Goal: Task Accomplishment & Management: Manage account settings

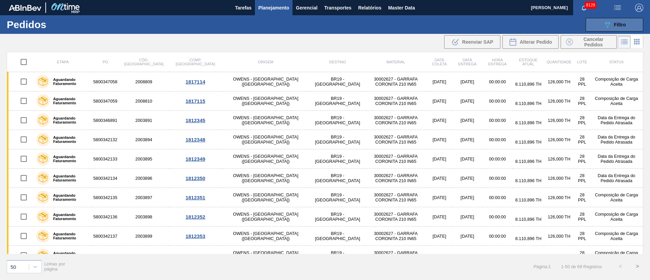
click at [607, 28] on icon "089F7B8B-B2A5-4AFE-B5C0-19BA573D28AC" at bounding box center [607, 25] width 8 height 8
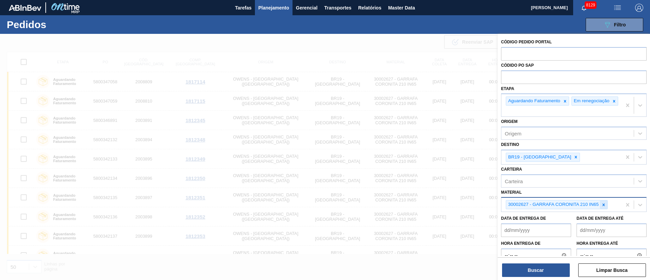
click at [604, 207] on icon at bounding box center [603, 204] width 5 height 5
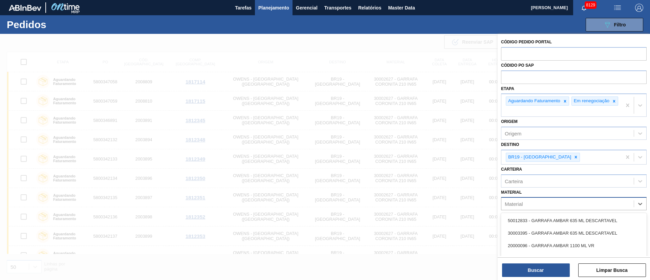
click at [578, 208] on div "Material" at bounding box center [567, 204] width 132 height 10
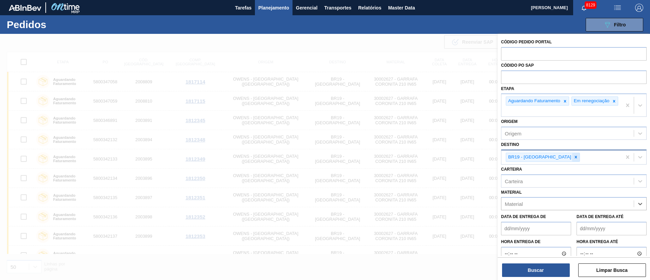
click at [573, 159] on icon at bounding box center [575, 157] width 5 height 5
type input "2"
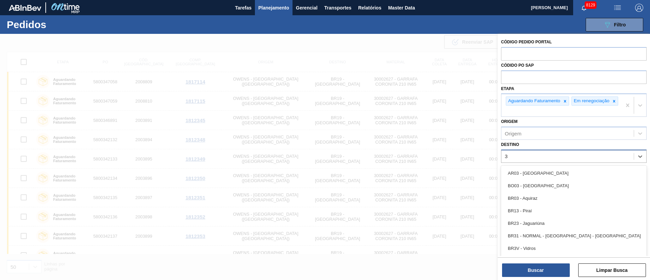
type input "31"
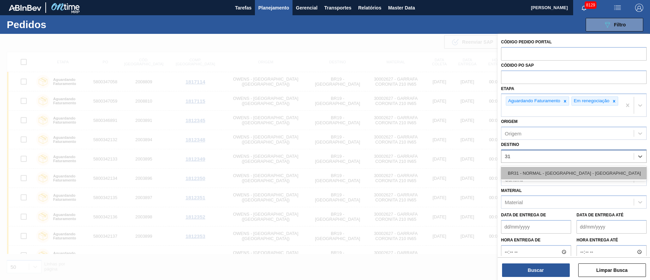
click at [543, 173] on div "BR31 - NORMAL - [GEOGRAPHIC_DATA] - [GEOGRAPHIC_DATA]" at bounding box center [574, 173] width 146 height 13
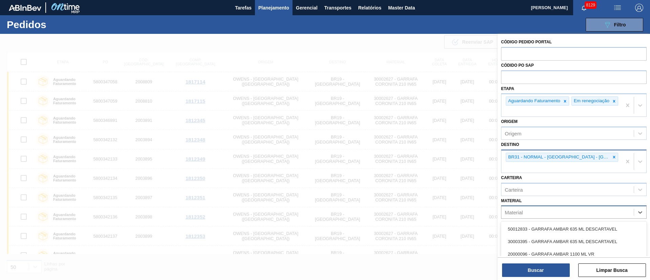
click at [518, 209] on div "Material" at bounding box center [514, 212] width 18 height 6
type input "30008247"
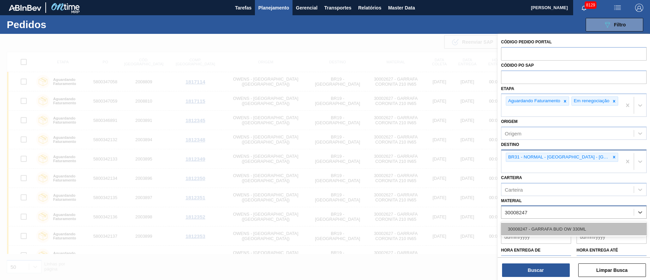
click at [534, 227] on div "30008247 - GARRAFA BUD OW 330ML" at bounding box center [574, 229] width 146 height 13
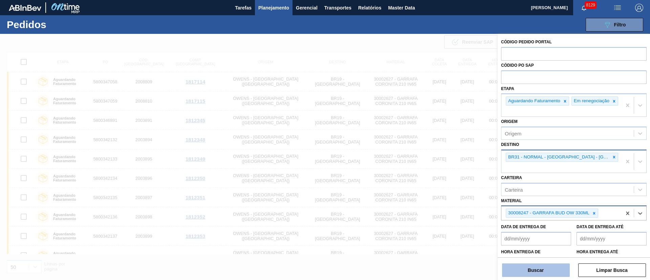
click at [526, 269] on button "Buscar" at bounding box center [536, 270] width 68 height 14
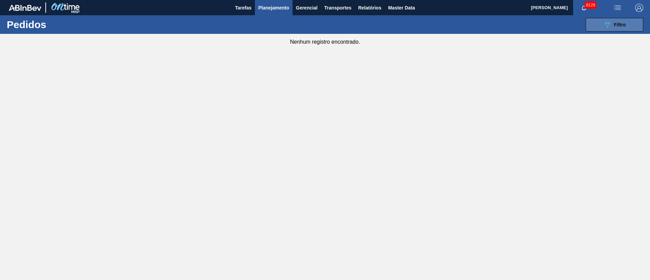
click at [610, 28] on icon "089F7B8B-B2A5-4AFE-B5C0-19BA573D28AC" at bounding box center [607, 25] width 8 height 8
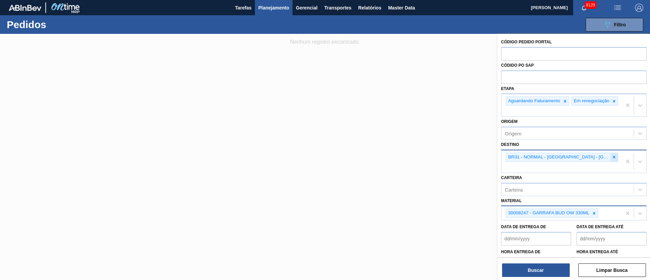
click at [610, 158] on div at bounding box center [613, 157] width 7 height 8
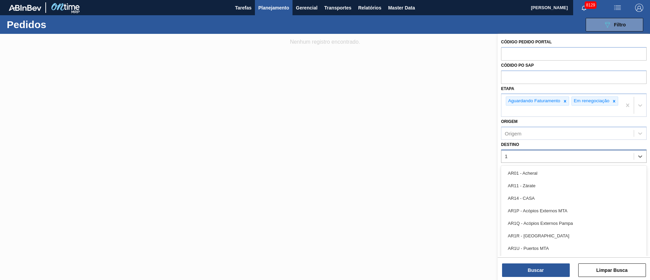
type input "18"
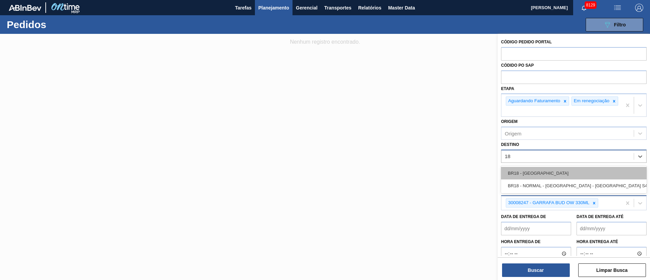
click at [549, 179] on div "BR18 - [GEOGRAPHIC_DATA]" at bounding box center [574, 173] width 146 height 13
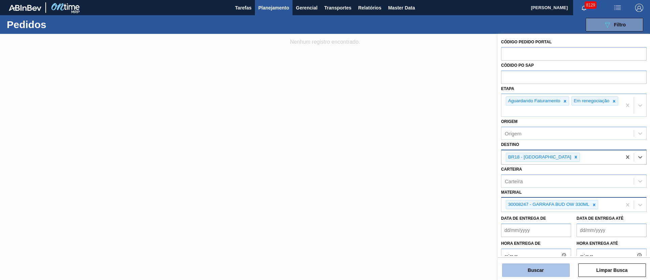
click at [551, 268] on button "Buscar" at bounding box center [536, 270] width 68 height 14
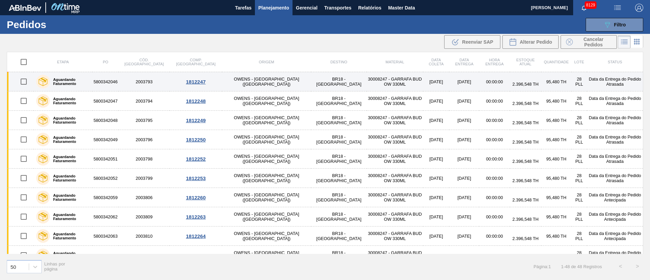
click at [26, 84] on input "checkbox" at bounding box center [24, 81] width 14 height 14
checkbox input "true"
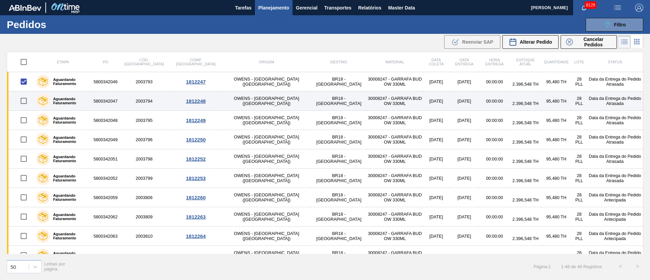
click at [26, 103] on input "checkbox" at bounding box center [24, 101] width 14 height 14
checkbox input "true"
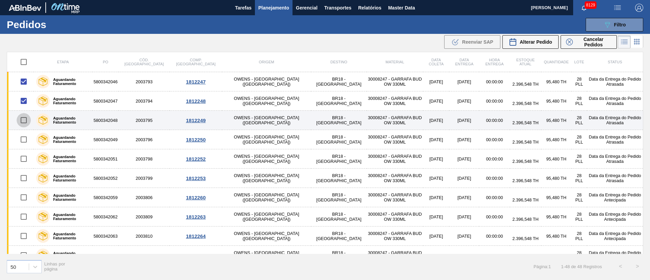
click at [26, 115] on input "checkbox" at bounding box center [24, 120] width 14 height 14
checkbox input "true"
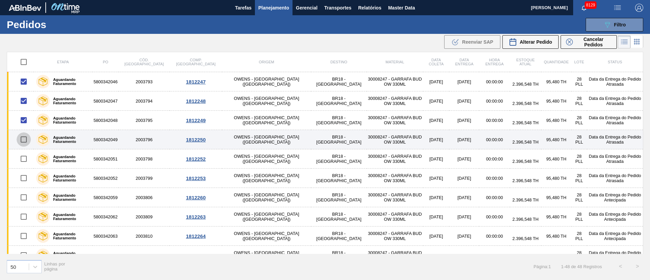
click at [23, 140] on input "checkbox" at bounding box center [24, 139] width 14 height 14
checkbox input "true"
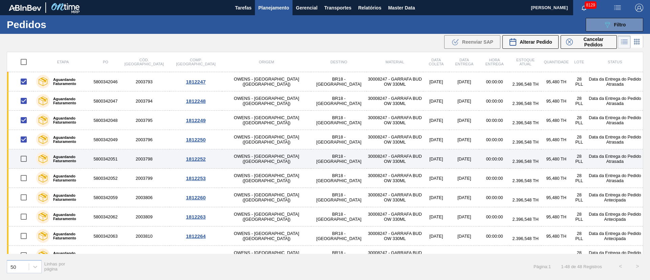
click at [25, 159] on input "checkbox" at bounding box center [24, 159] width 14 height 14
checkbox input "true"
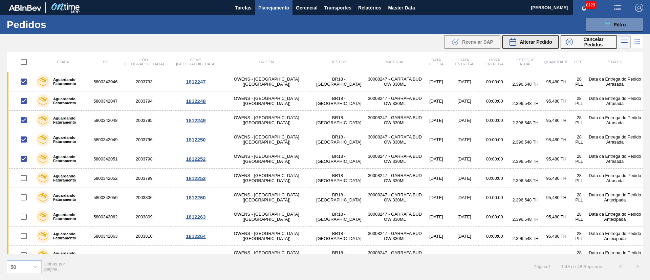
click at [527, 42] on span "Alterar Pedido" at bounding box center [535, 41] width 32 height 5
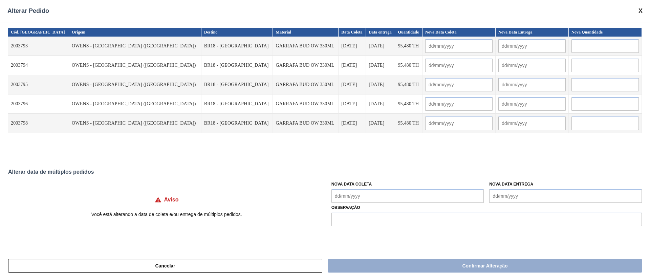
click at [349, 198] on Coleta "Nova Data Coleta" at bounding box center [407, 196] width 153 height 14
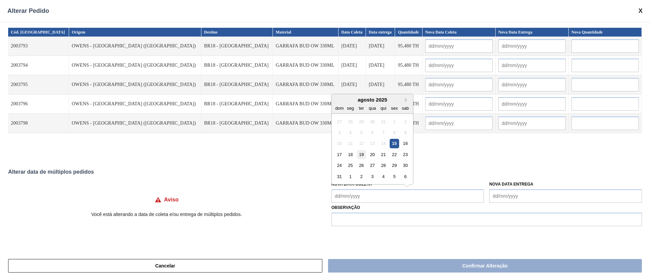
click at [363, 154] on div "19" at bounding box center [361, 154] width 9 height 9
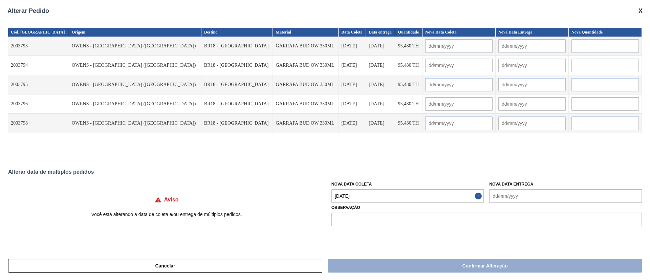
type Coleta "[DATE]"
type input "[DATE]"
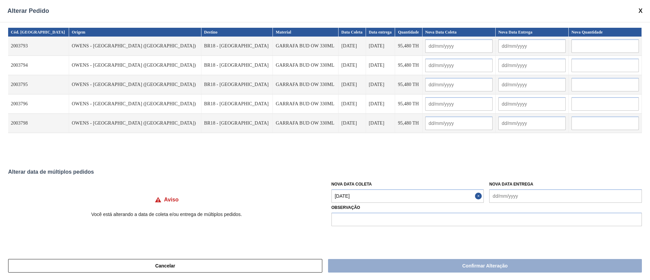
type input "[DATE]"
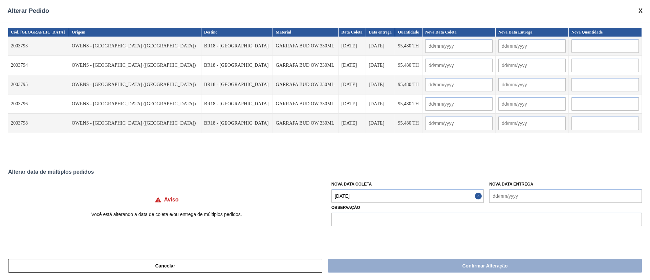
type input "[DATE]"
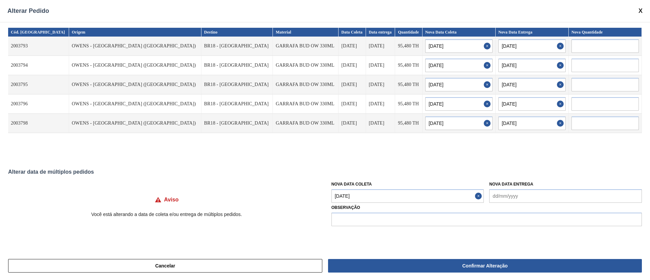
click at [364, 193] on Coleta "[DATE]" at bounding box center [407, 196] width 153 height 14
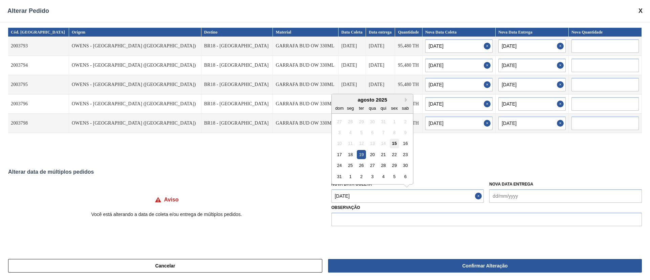
click at [398, 146] on div "15" at bounding box center [394, 143] width 9 height 9
type Coleta "[DATE]"
type input "[DATE]"
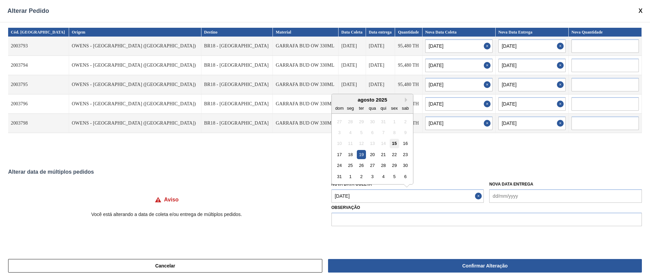
type input "[DATE]"
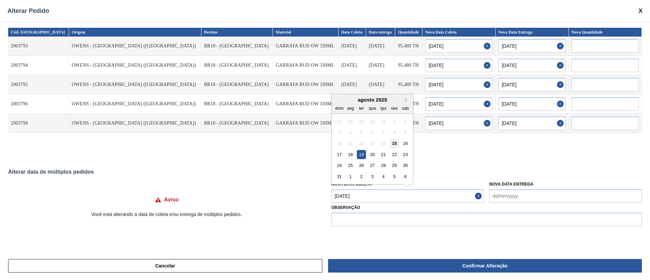
type input "[DATE]"
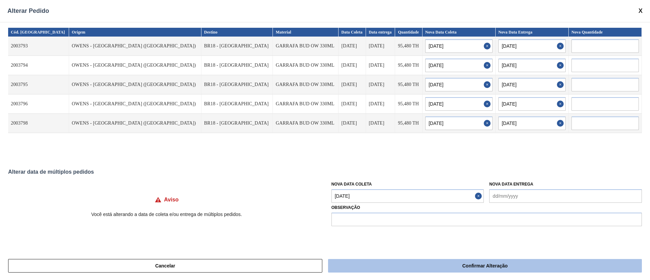
click at [414, 266] on button "Confirmar Alteração" at bounding box center [485, 266] width 314 height 14
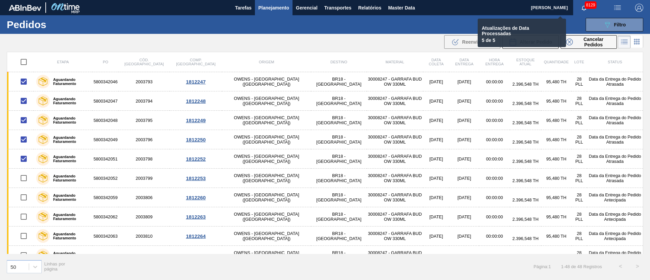
checkbox input "false"
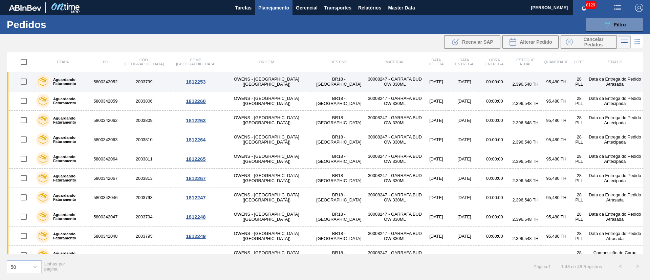
click at [24, 83] on input "checkbox" at bounding box center [24, 81] width 14 height 14
checkbox input "true"
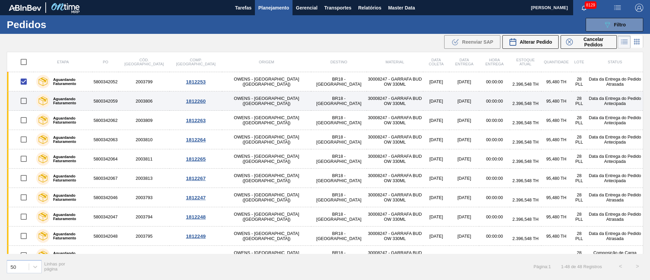
click at [26, 100] on input "checkbox" at bounding box center [24, 101] width 14 height 14
checkbox input "true"
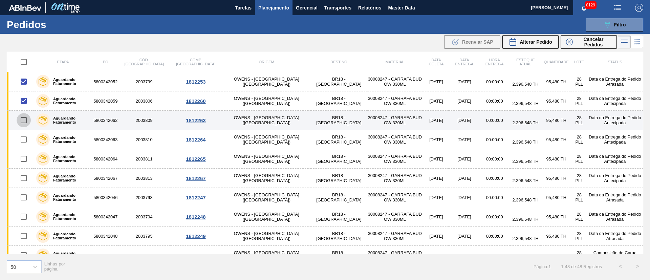
click at [24, 113] on input "checkbox" at bounding box center [24, 120] width 14 height 14
checkbox input "true"
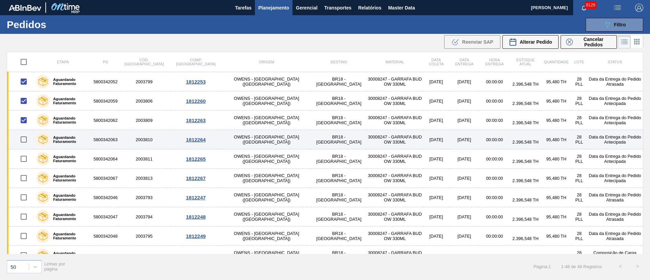
click at [24, 142] on input "checkbox" at bounding box center [24, 139] width 14 height 14
checkbox input "true"
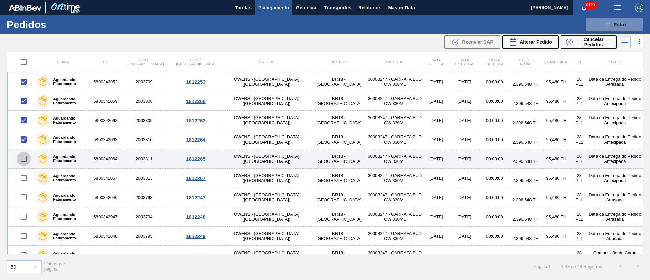
click at [24, 158] on input "checkbox" at bounding box center [24, 159] width 14 height 14
checkbox input "true"
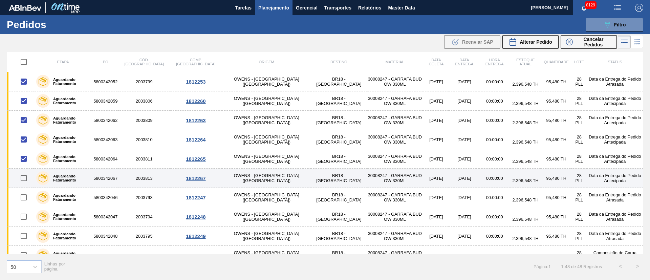
click at [25, 179] on input "checkbox" at bounding box center [24, 178] width 14 height 14
checkbox input "true"
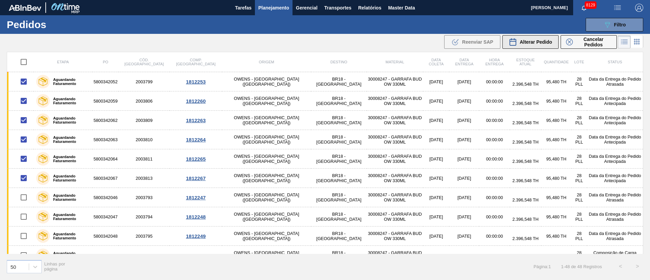
click at [539, 43] on span "Alterar Pedido" at bounding box center [535, 41] width 32 height 5
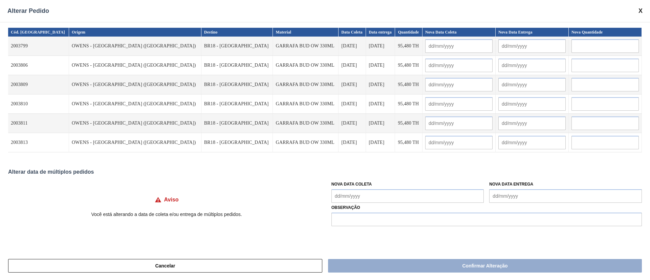
click at [356, 199] on Coleta "Nova Data Coleta" at bounding box center [407, 196] width 153 height 14
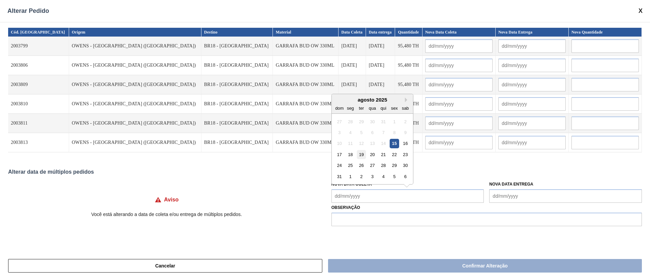
click at [363, 157] on div "19" at bounding box center [361, 154] width 9 height 9
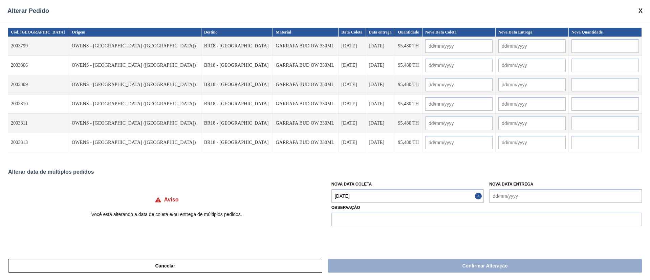
type Coleta "[DATE]"
type input "[DATE]"
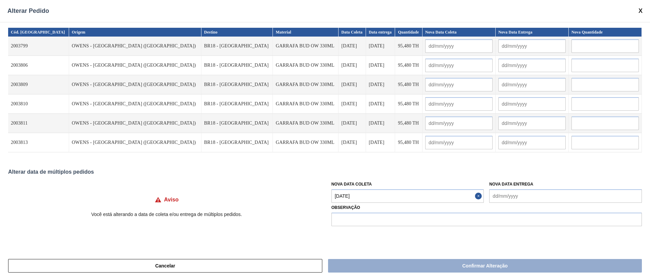
type input "[DATE]"
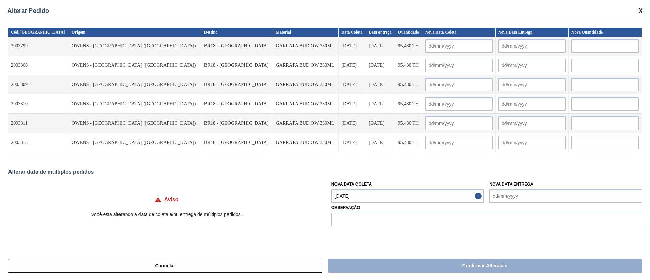
type input "[DATE]"
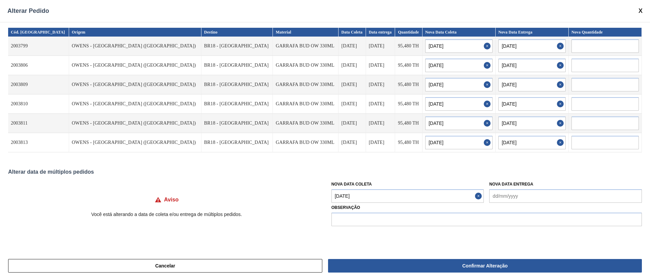
click at [366, 198] on Coleta "[DATE]" at bounding box center [407, 196] width 153 height 14
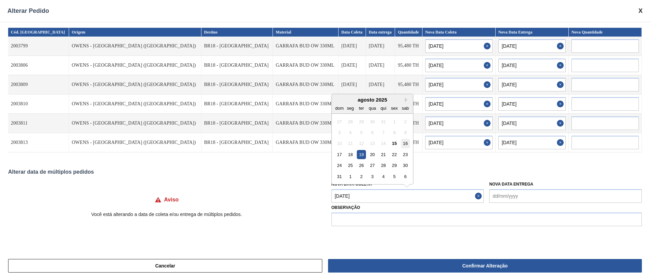
click at [404, 145] on div "16" at bounding box center [405, 143] width 9 height 9
type Coleta "[DATE]"
type input "[DATE]"
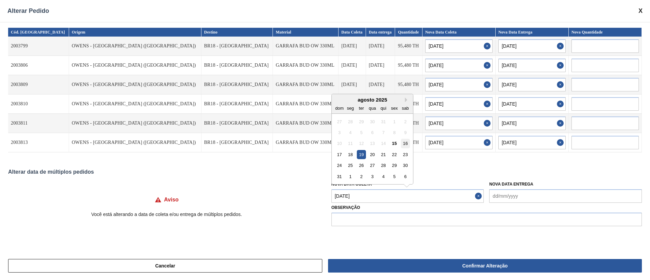
type input "[DATE]"
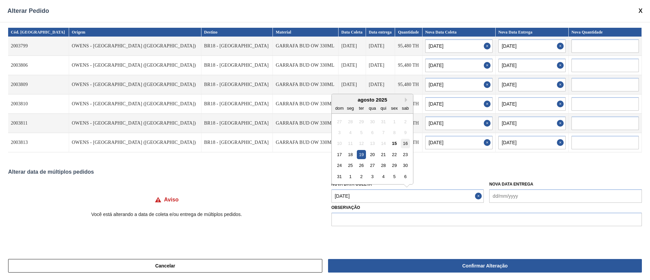
type input "[DATE]"
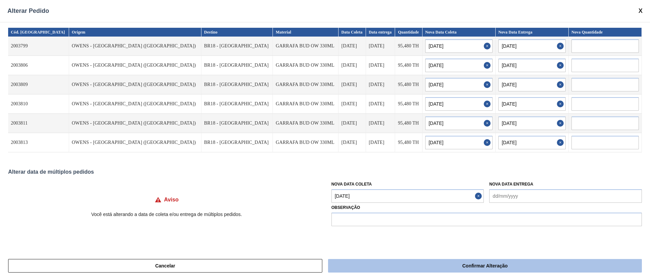
click at [418, 265] on button "Confirmar Alteração" at bounding box center [485, 266] width 314 height 14
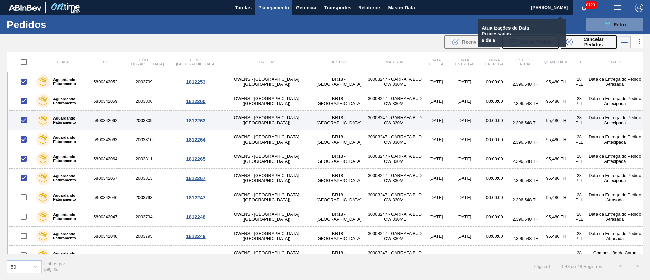
checkbox input "false"
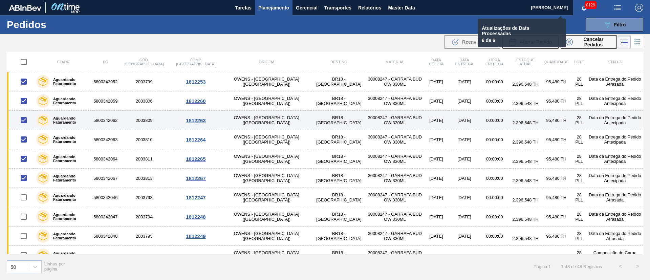
checkbox input "false"
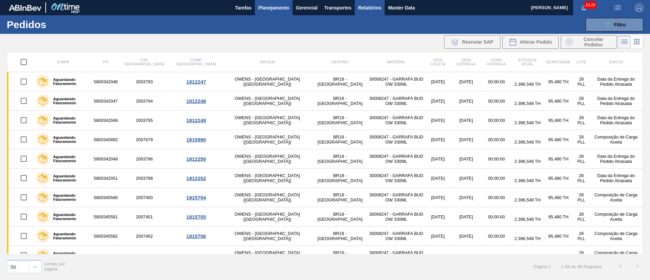
click at [375, 8] on span "Relatórios" at bounding box center [369, 8] width 23 height 8
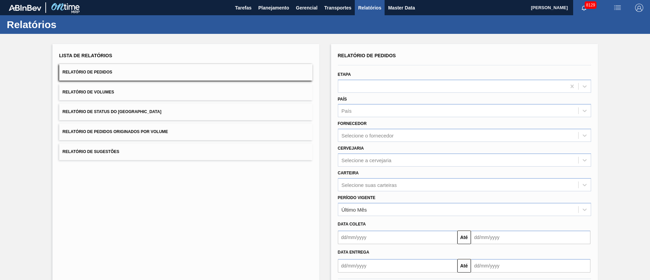
click at [148, 132] on span "Relatório de Pedidos Originados por Volume" at bounding box center [116, 131] width 106 height 5
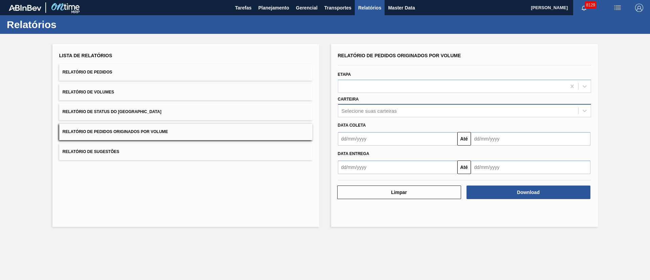
click at [352, 107] on div "Selecione suas carteiras" at bounding box center [458, 111] width 240 height 10
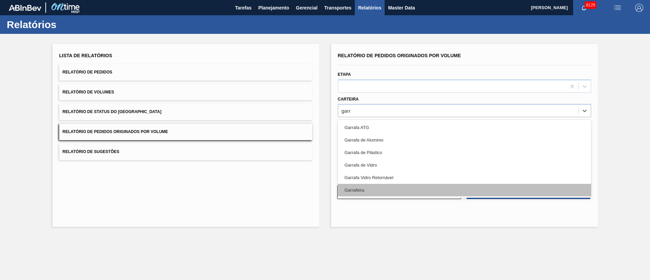
type input "garra"
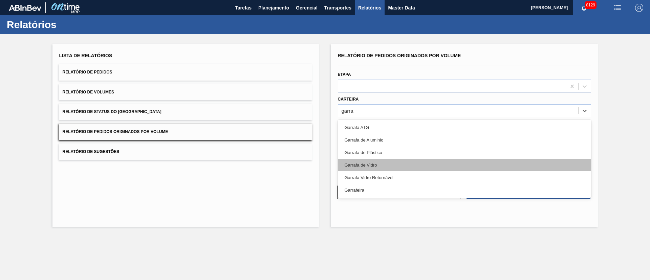
click at [362, 165] on div "Garrafa de Vidro" at bounding box center [464, 165] width 253 height 13
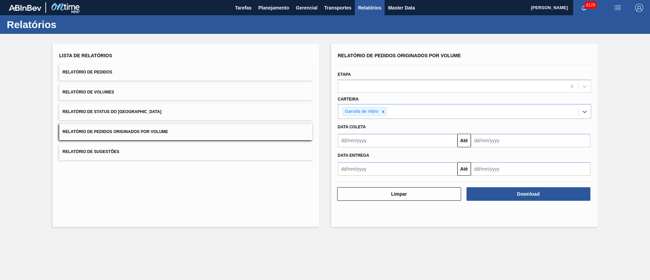
click at [217, 133] on button "Relatório de Pedidos Originados por Volume" at bounding box center [185, 132] width 253 height 17
click at [370, 84] on div at bounding box center [452, 86] width 228 height 10
click at [368, 83] on div at bounding box center [452, 86] width 228 height 10
type input "fat"
click at [185, 131] on button "Relatório de Pedidos Originados por Volume" at bounding box center [185, 132] width 253 height 17
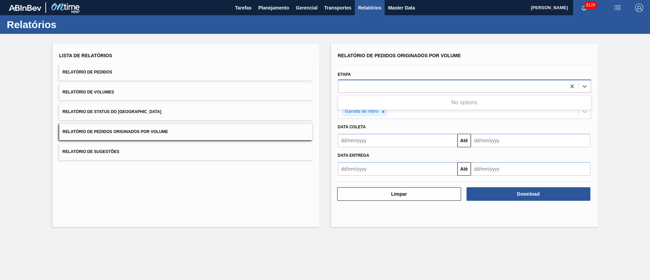
click at [398, 88] on div at bounding box center [452, 86] width 228 height 10
type input "fat"
click at [200, 131] on button "Relatório de Pedidos Originados por Volume" at bounding box center [185, 132] width 253 height 17
click at [354, 90] on div at bounding box center [452, 86] width 228 height 10
click at [387, 140] on input "text" at bounding box center [397, 141] width 119 height 14
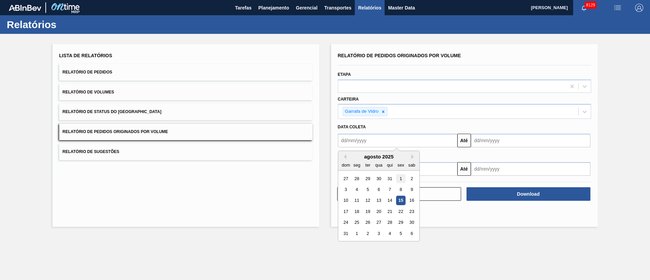
click at [402, 176] on div "1" at bounding box center [400, 178] width 9 height 9
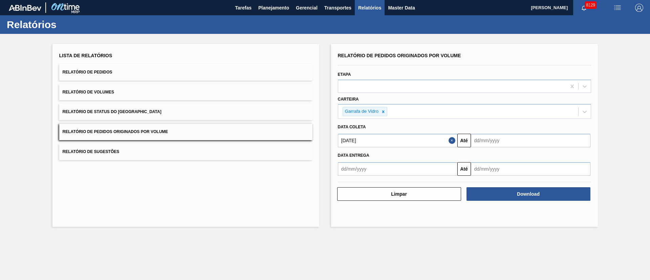
type input "[DATE]"
click at [487, 143] on input "text" at bounding box center [530, 141] width 119 height 14
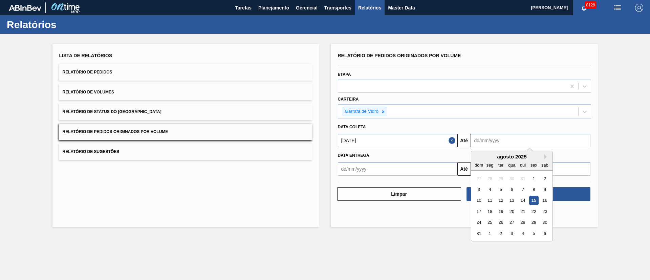
click at [480, 236] on div "31" at bounding box center [478, 233] width 9 height 9
type input "[DATE]"
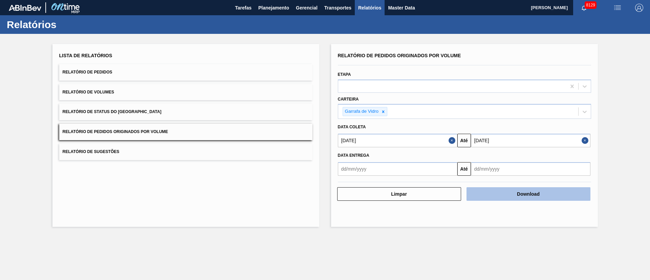
click at [516, 193] on button "Download" at bounding box center [528, 194] width 124 height 14
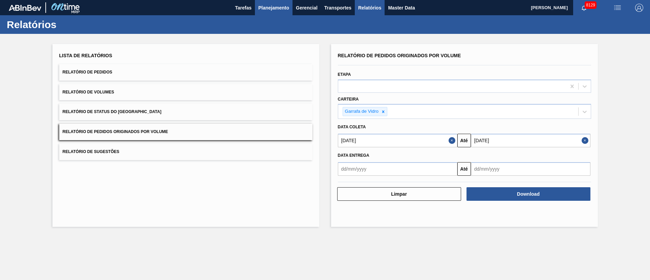
click at [267, 9] on span "Planejamento" at bounding box center [273, 8] width 31 height 8
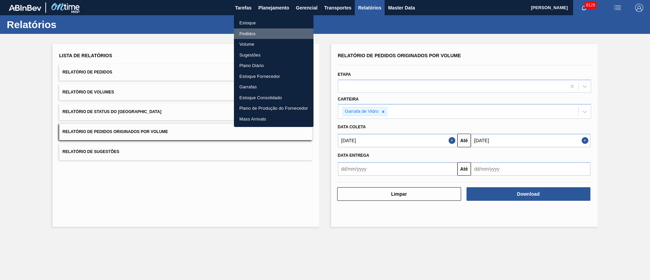
click at [251, 31] on li "Pedidos" at bounding box center [274, 33] width 80 height 11
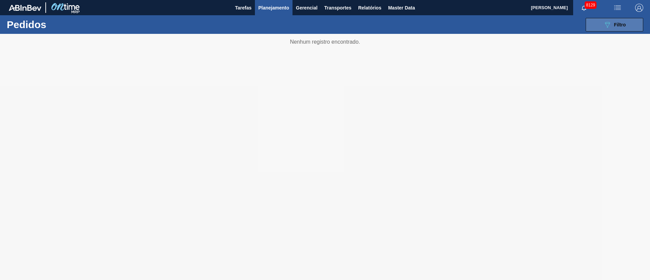
click at [620, 27] on div "089F7B8B-B2A5-4AFE-B5C0-19BA573D28AC Filtro" at bounding box center [614, 25] width 23 height 8
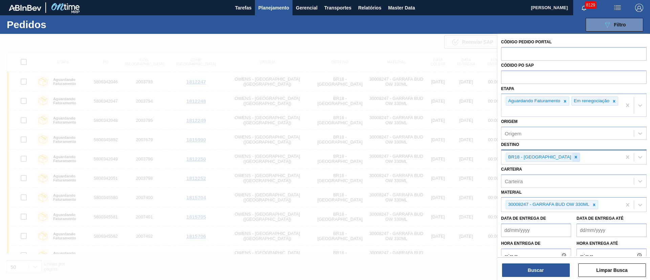
click at [573, 159] on icon at bounding box center [575, 157] width 5 height 5
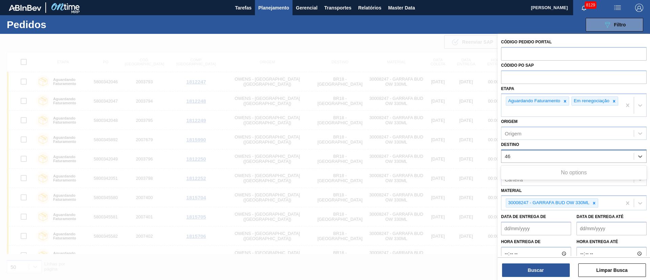
type input "4"
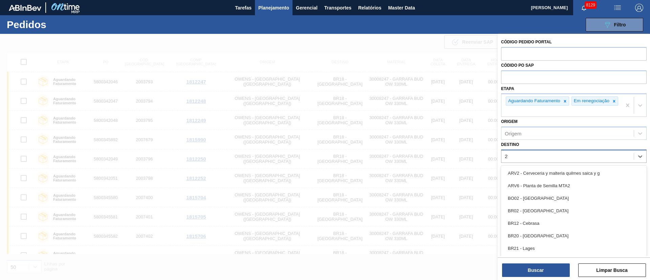
type input "26"
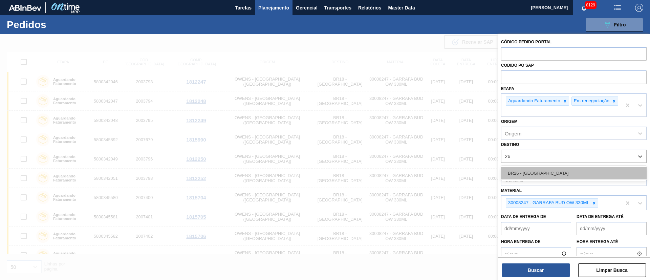
click at [540, 173] on div "BR26 - [GEOGRAPHIC_DATA]" at bounding box center [574, 173] width 146 height 13
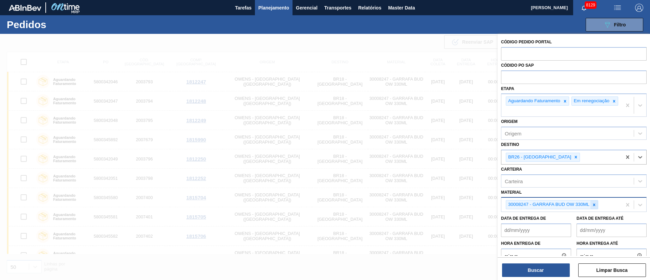
click at [592, 207] on icon at bounding box center [594, 204] width 5 height 5
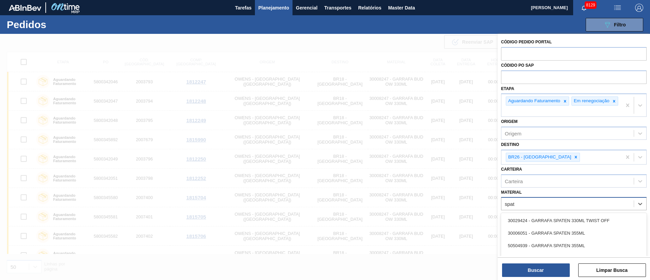
type input "spate"
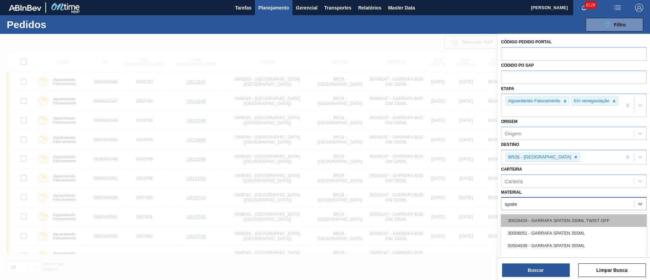
click at [568, 226] on div "30029424 - GARRAFA SPATEN 330ML TWIST OFF" at bounding box center [574, 220] width 146 height 13
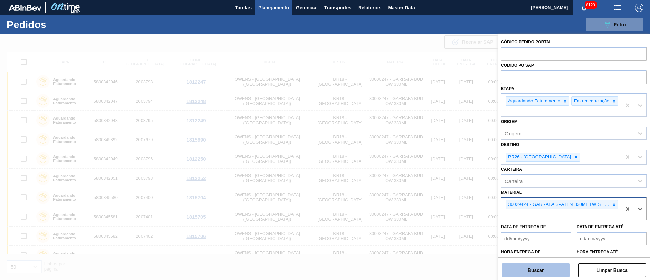
click at [553, 269] on button "Buscar" at bounding box center [536, 270] width 68 height 14
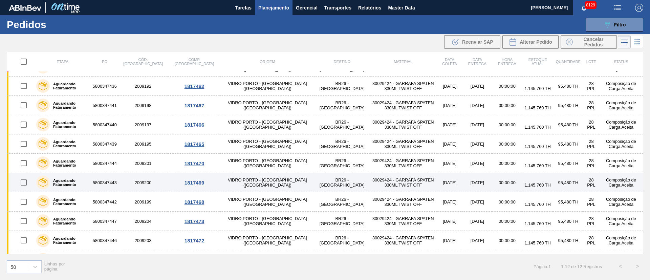
scroll to position [50, 0]
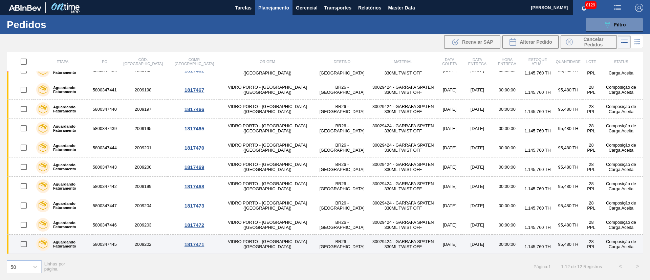
click at [26, 245] on input "checkbox" at bounding box center [24, 244] width 14 height 14
checkbox input "true"
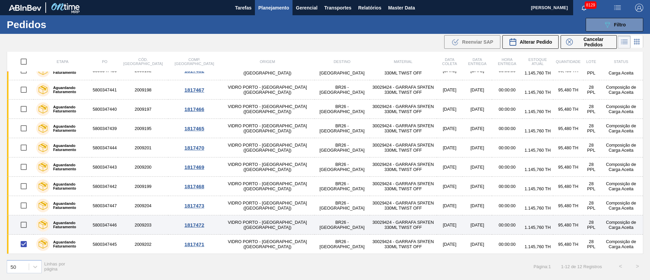
click at [23, 223] on input "checkbox" at bounding box center [24, 225] width 14 height 14
checkbox input "true"
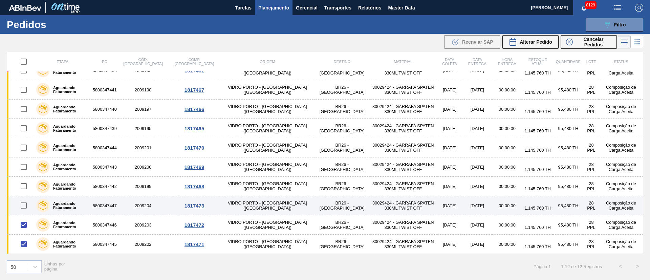
click at [22, 204] on input "checkbox" at bounding box center [24, 205] width 14 height 14
checkbox input "true"
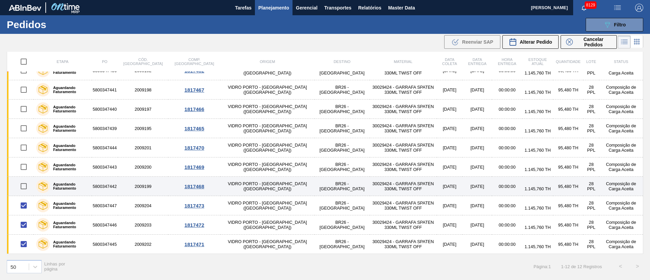
click at [24, 183] on input "checkbox" at bounding box center [24, 186] width 14 height 14
checkbox input "true"
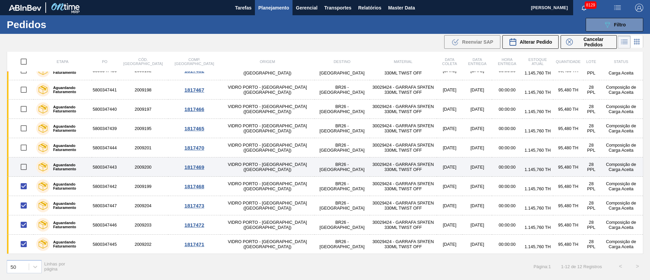
click at [23, 166] on input "checkbox" at bounding box center [24, 167] width 14 height 14
checkbox input "true"
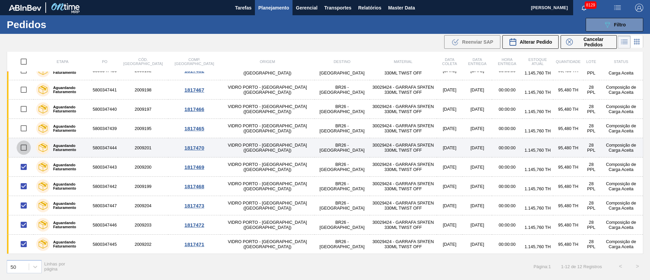
click at [23, 146] on input "checkbox" at bounding box center [24, 147] width 14 height 14
checkbox input "true"
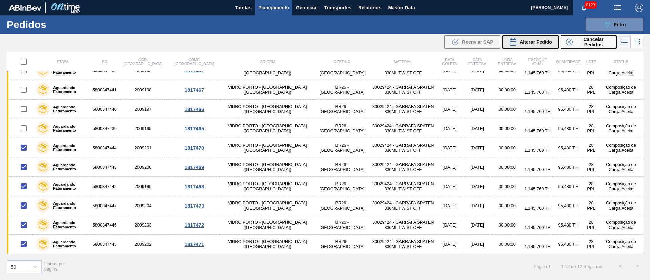
click at [542, 42] on span "Alterar Pedido" at bounding box center [535, 41] width 32 height 5
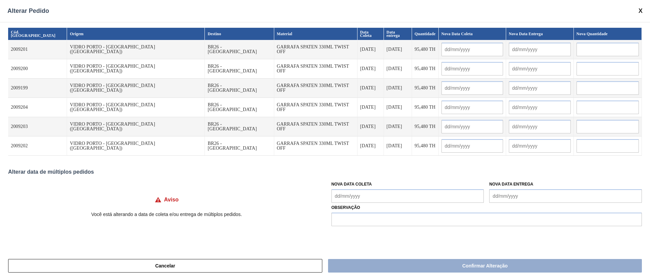
click at [361, 194] on Coleta "Nova Data Coleta" at bounding box center [407, 196] width 153 height 14
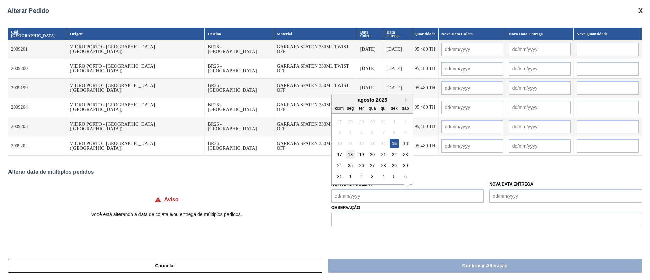
click at [351, 157] on div "18" at bounding box center [350, 154] width 9 height 9
type Coleta "[DATE]"
type input "[DATE]"
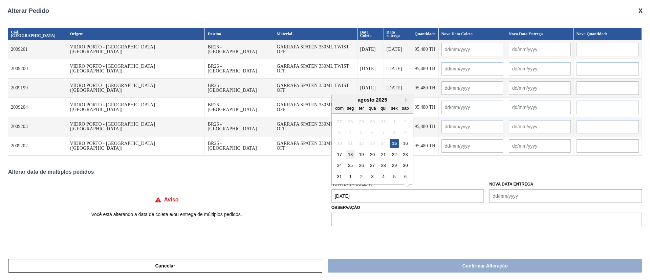
type input "[DATE]"
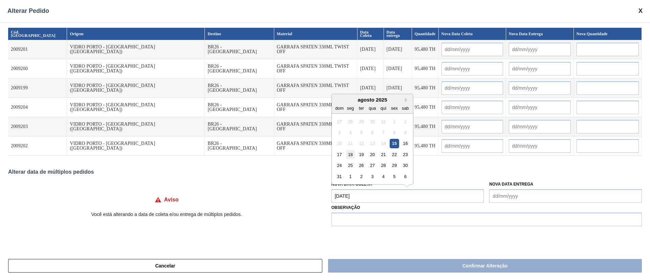
type input "[DATE]"
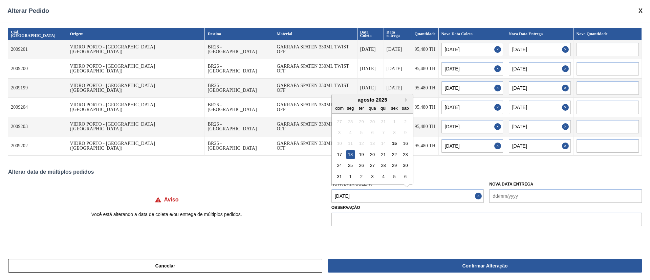
click at [359, 198] on Coleta "[DATE]" at bounding box center [407, 196] width 153 height 14
click at [405, 144] on div "16" at bounding box center [405, 143] width 9 height 9
type Coleta "[DATE]"
type input "[DATE]"
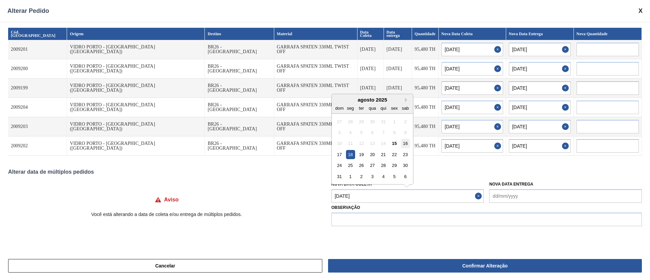
type input "[DATE]"
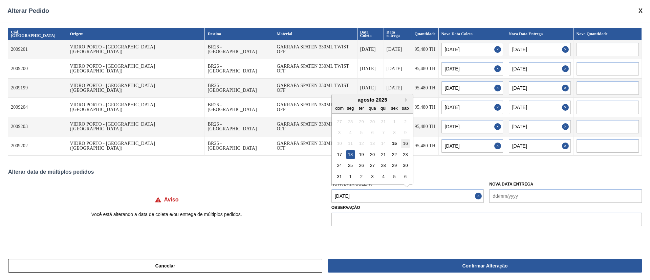
type input "[DATE]"
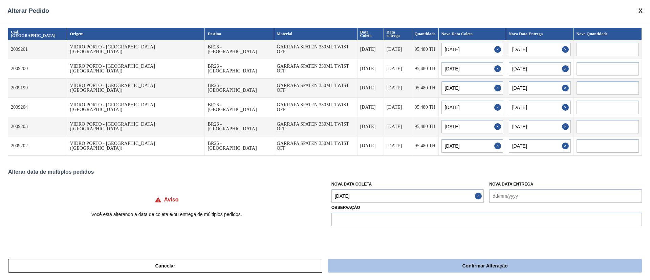
click at [396, 266] on button "Confirmar Alteração" at bounding box center [485, 266] width 314 height 14
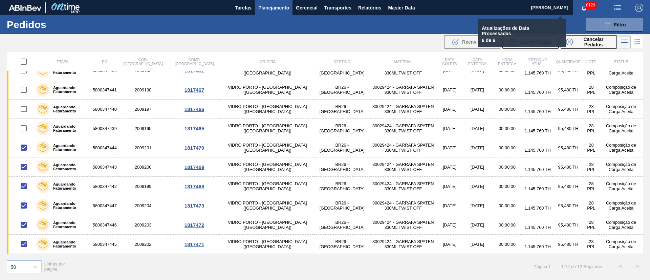
checkbox input "false"
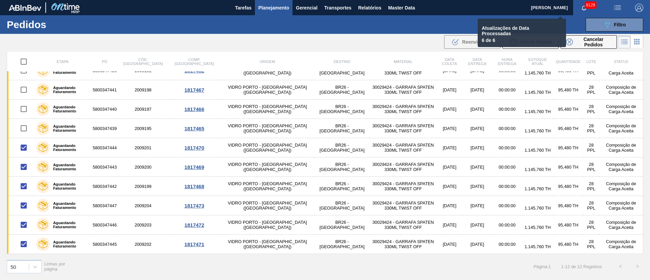
checkbox input "false"
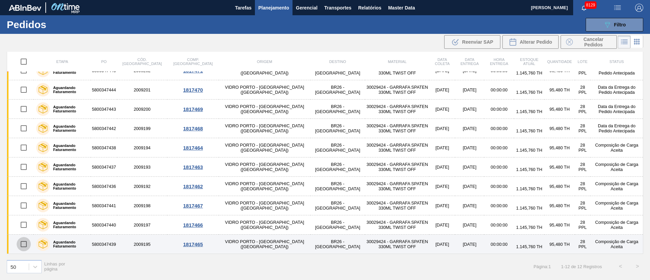
click at [23, 240] on input "checkbox" at bounding box center [24, 244] width 14 height 14
checkbox input "true"
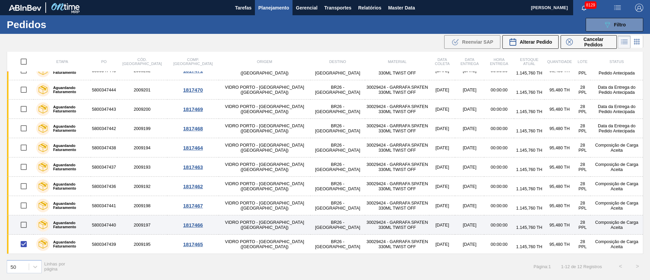
click at [23, 222] on input "checkbox" at bounding box center [24, 225] width 14 height 14
checkbox input "true"
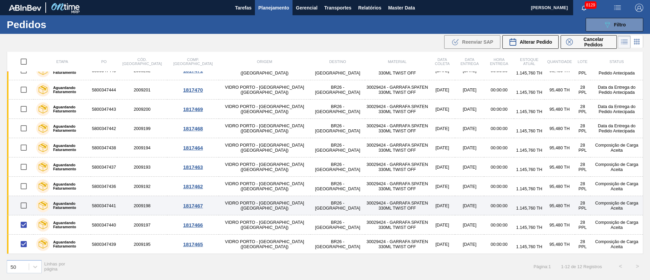
click at [23, 204] on input "checkbox" at bounding box center [24, 205] width 14 height 14
checkbox input "true"
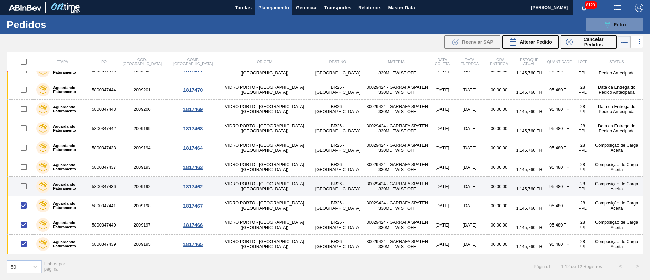
click at [23, 190] on input "checkbox" at bounding box center [24, 186] width 14 height 14
checkbox input "true"
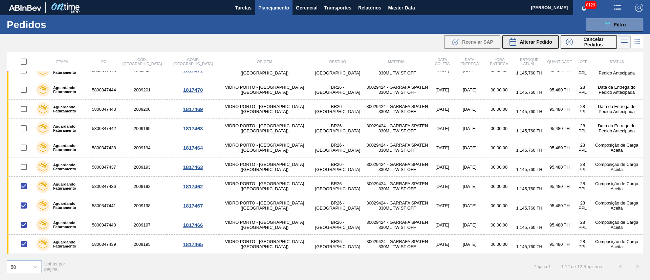
click at [536, 40] on span "Alterar Pedido" at bounding box center [535, 41] width 32 height 5
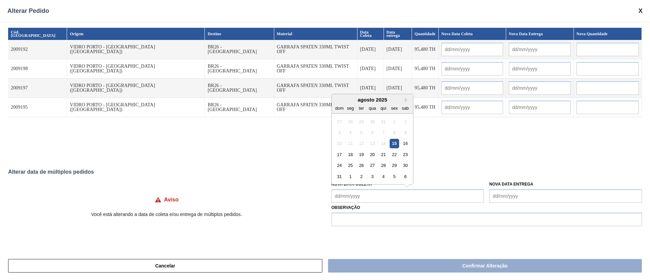
click at [374, 197] on Coleta "Nova Data Coleta" at bounding box center [407, 196] width 153 height 14
click at [360, 156] on div "19" at bounding box center [361, 154] width 9 height 9
type Coleta "[DATE]"
type input "[DATE]"
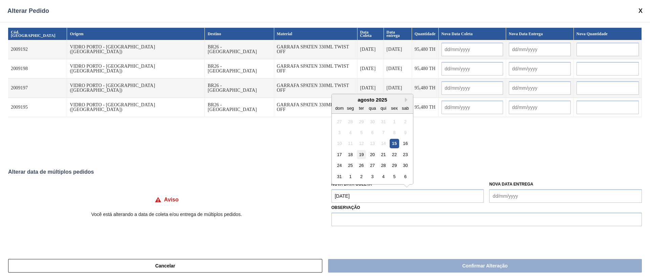
type input "[DATE]"
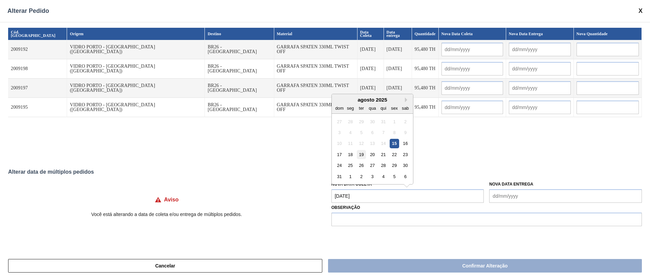
type input "[DATE]"
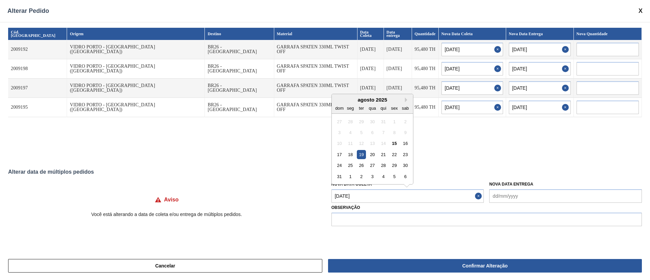
click at [373, 195] on Coleta "[DATE]" at bounding box center [407, 196] width 153 height 14
click at [351, 156] on div "18" at bounding box center [350, 154] width 9 height 9
type Coleta "[DATE]"
type input "[DATE]"
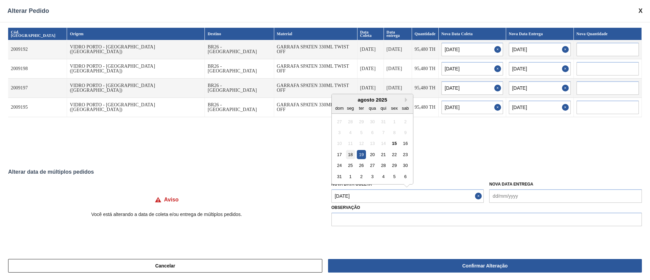
type input "[DATE]"
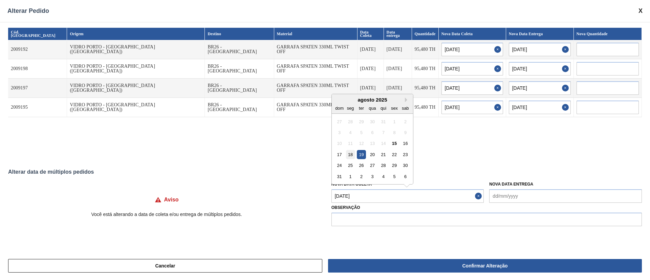
type input "[DATE]"
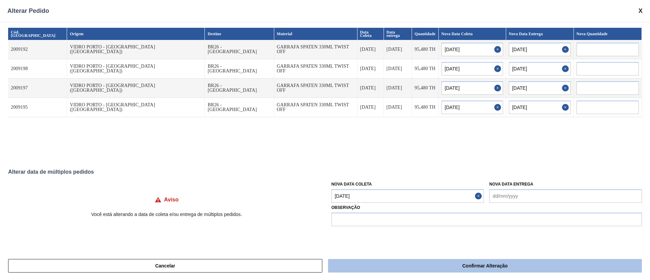
click at [388, 265] on button "Confirmar Alteração" at bounding box center [485, 266] width 314 height 14
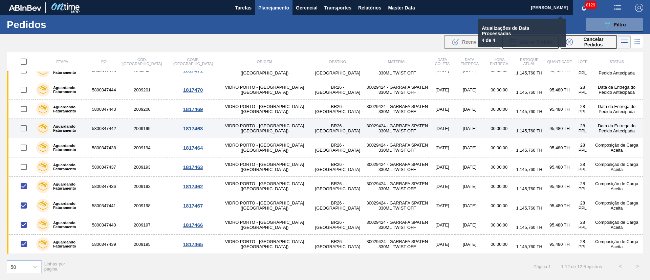
checkbox input "false"
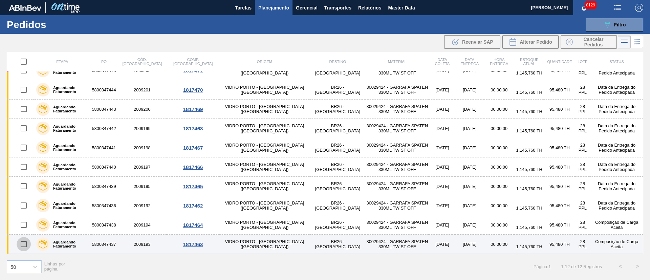
click at [23, 246] on input "checkbox" at bounding box center [24, 244] width 14 height 14
checkbox input "true"
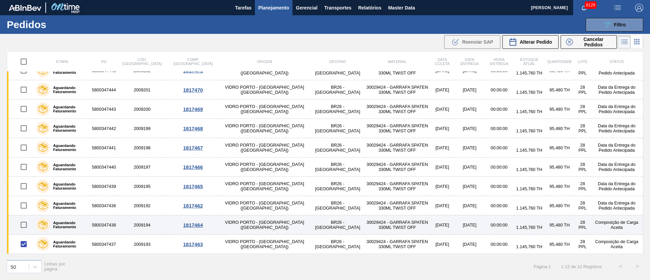
click at [22, 225] on input "checkbox" at bounding box center [24, 225] width 14 height 14
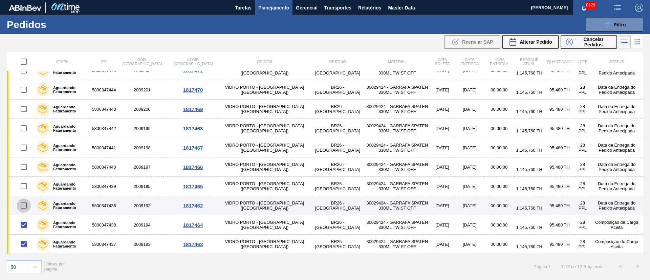
click at [23, 206] on input "checkbox" at bounding box center [24, 205] width 14 height 14
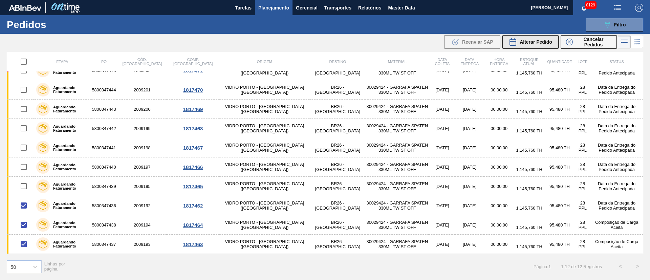
click at [524, 41] on span "Alterar Pedido" at bounding box center [535, 41] width 32 height 5
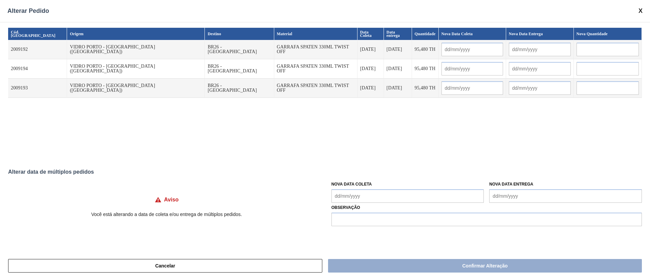
click at [362, 199] on Coleta "Nova Data Coleta" at bounding box center [407, 196] width 153 height 14
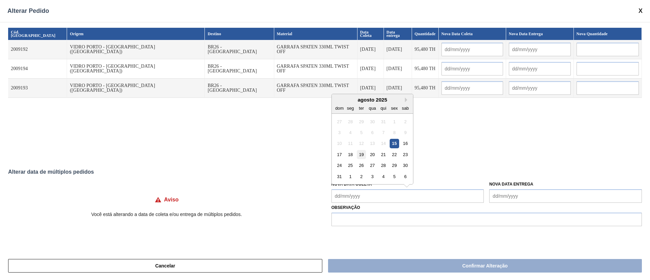
click at [362, 153] on div "19" at bounding box center [361, 154] width 9 height 9
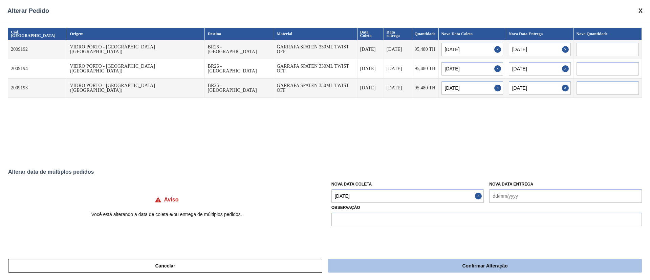
click at [418, 265] on button "Confirmar Alteração" at bounding box center [485, 266] width 314 height 14
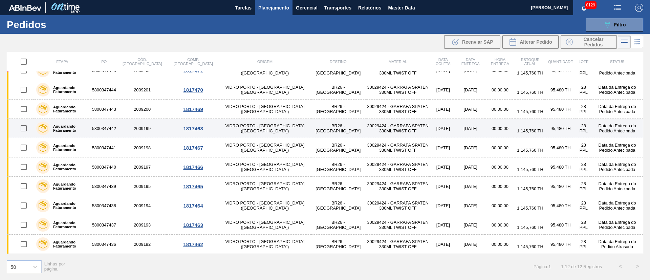
scroll to position [0, 0]
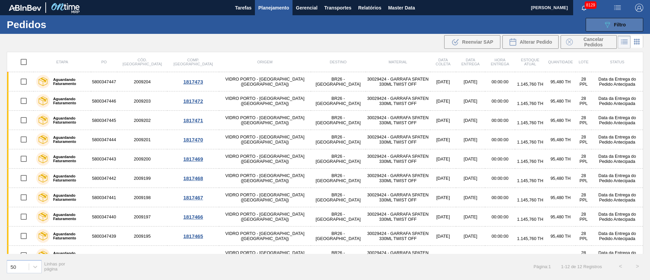
drag, startPoint x: 605, startPoint y: 24, endPoint x: 605, endPoint y: 29, distance: 5.4
click at [605, 24] on icon at bounding box center [607, 25] width 5 height 6
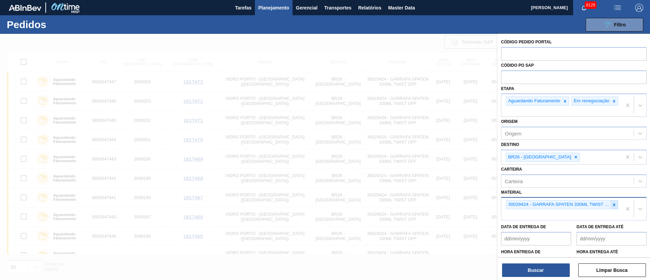
click at [612, 207] on icon at bounding box center [614, 204] width 5 height 5
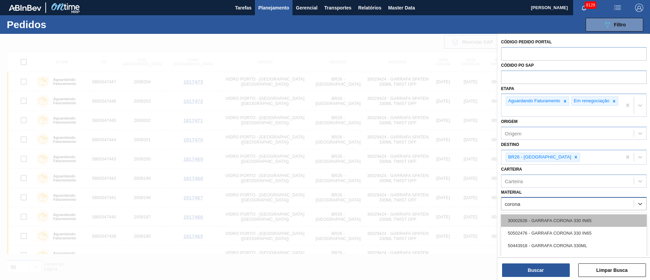
click at [590, 221] on div "30002626 - GARRAFA CORONA 330 IN65" at bounding box center [574, 220] width 146 height 13
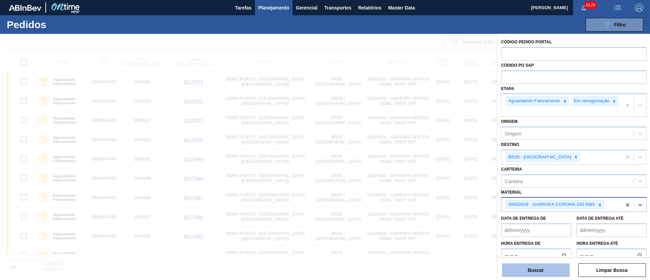
click at [547, 268] on button "Buscar" at bounding box center [536, 270] width 68 height 14
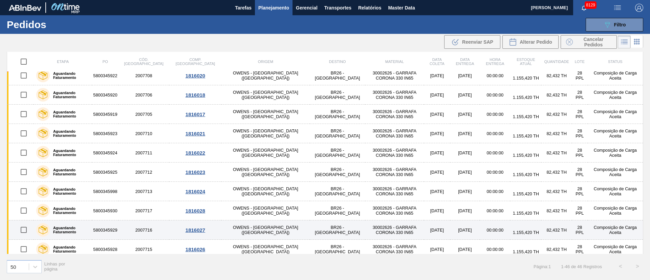
scroll to position [706, 0]
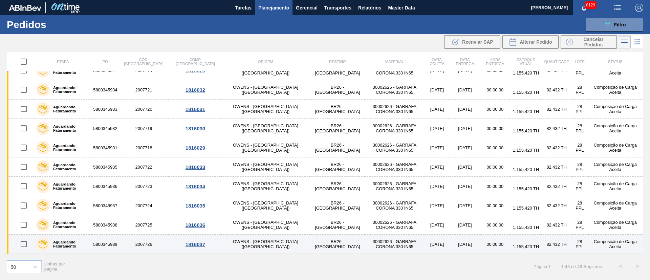
click at [30, 242] on input "checkbox" at bounding box center [24, 244] width 14 height 14
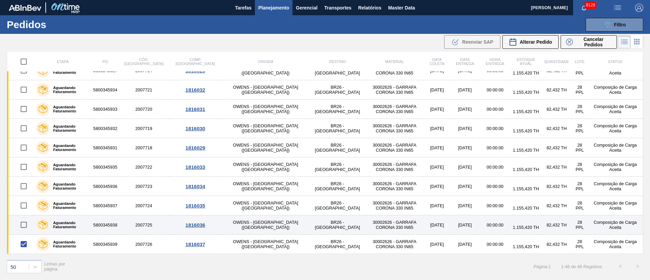
click at [27, 222] on input "checkbox" at bounding box center [24, 225] width 14 height 14
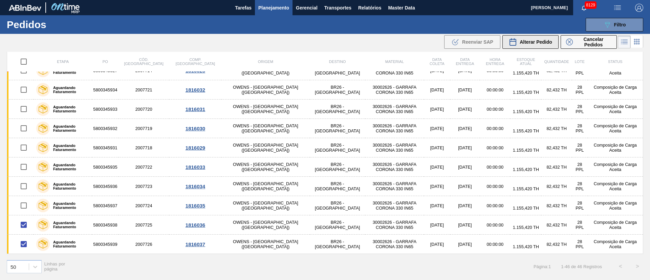
click at [535, 39] on span "Alterar Pedido" at bounding box center [535, 41] width 32 height 5
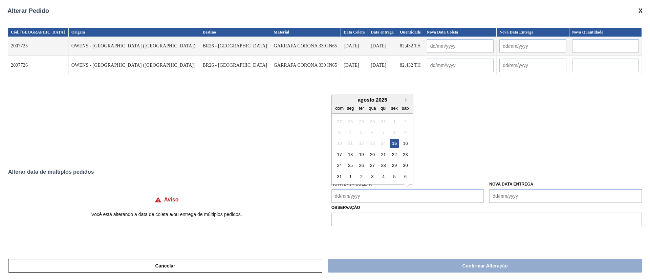
click at [384, 192] on Coleta "Nova Data Coleta" at bounding box center [407, 196] width 153 height 14
drag, startPoint x: 350, startPoint y: 154, endPoint x: 351, endPoint y: 158, distance: 4.2
click at [350, 154] on div "18" at bounding box center [350, 154] width 9 height 9
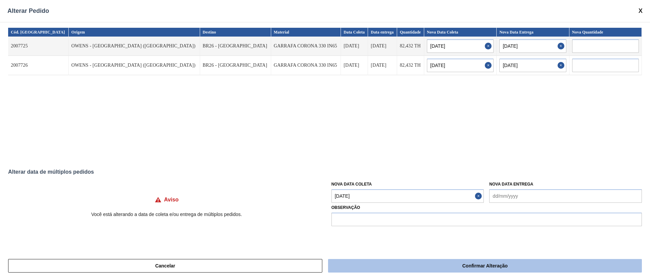
click at [443, 263] on button "Confirmar Alteração" at bounding box center [485, 266] width 314 height 14
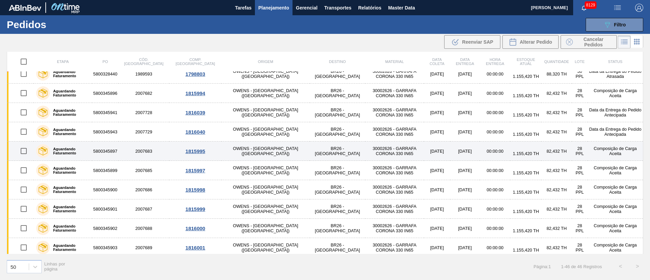
scroll to position [0, 0]
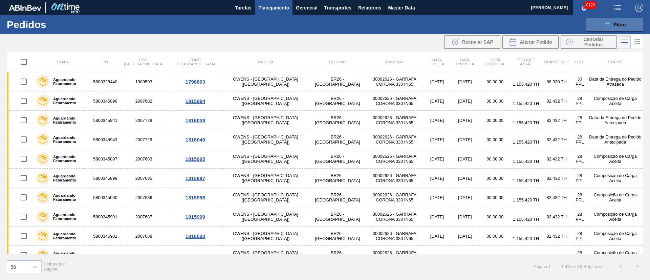
click at [610, 21] on icon "089F7B8B-B2A5-4AFE-B5C0-19BA573D28AC" at bounding box center [607, 25] width 8 height 8
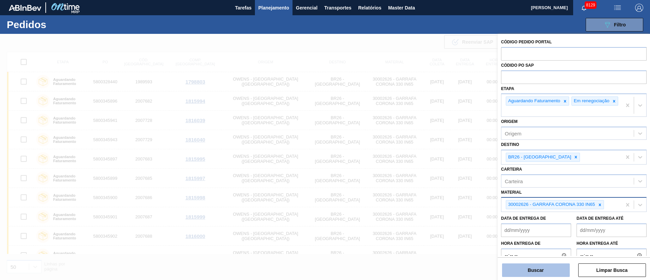
click at [541, 268] on button "Buscar" at bounding box center [536, 270] width 68 height 14
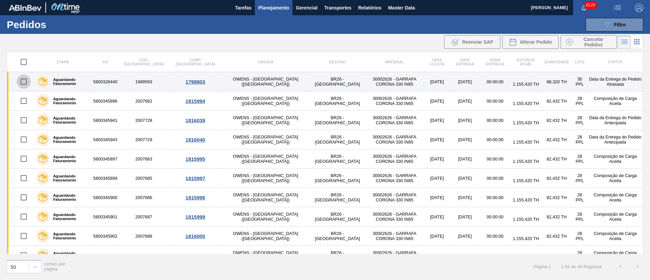
click at [24, 83] on input "checkbox" at bounding box center [24, 81] width 14 height 14
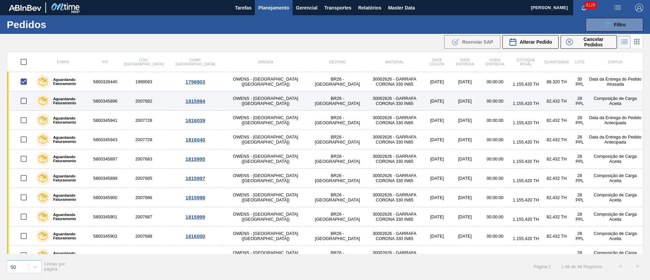
click at [22, 101] on input "checkbox" at bounding box center [24, 101] width 14 height 14
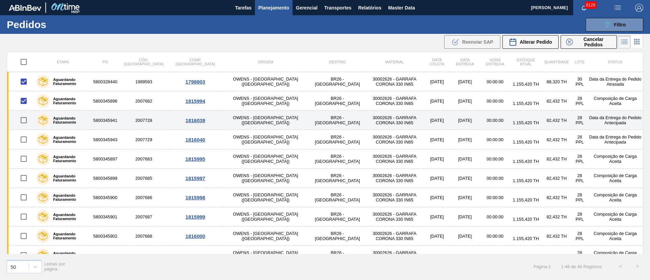
click at [25, 119] on input "checkbox" at bounding box center [24, 120] width 14 height 14
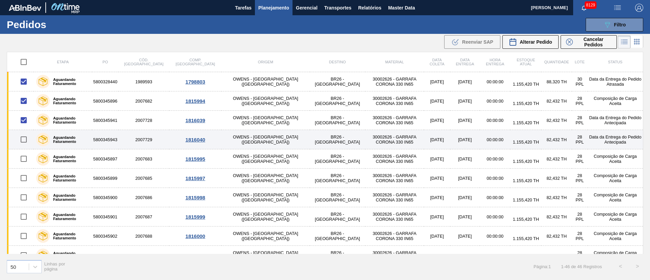
click at [24, 139] on input "checkbox" at bounding box center [24, 139] width 14 height 14
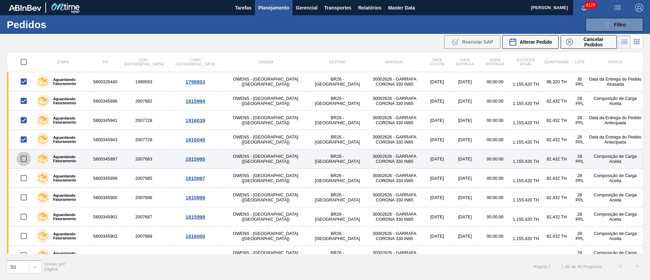
click at [23, 158] on input "checkbox" at bounding box center [24, 159] width 14 height 14
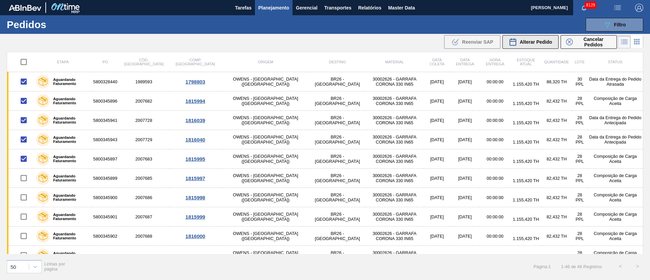
click at [535, 42] on span "Alterar Pedido" at bounding box center [535, 41] width 32 height 5
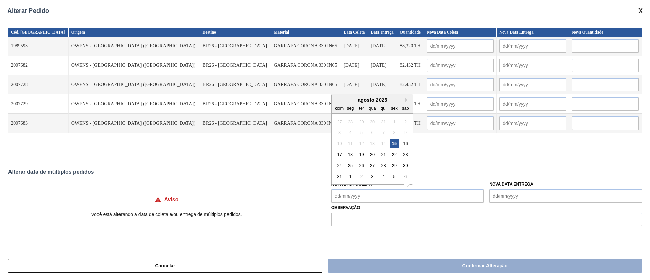
click at [365, 194] on Coleta "Nova Data Coleta" at bounding box center [407, 196] width 153 height 14
click at [372, 155] on div "20" at bounding box center [372, 154] width 9 height 9
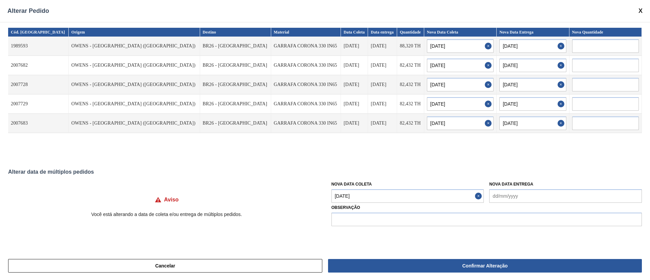
click at [378, 193] on Coleta "[DATE]" at bounding box center [407, 196] width 153 height 14
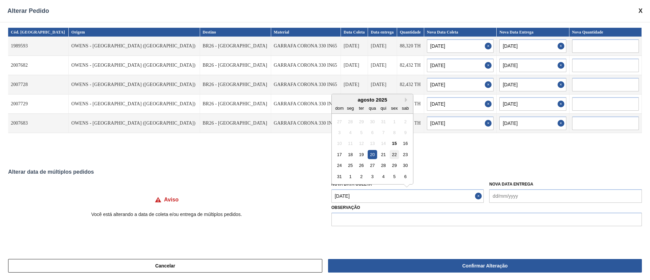
click at [394, 157] on div "22" at bounding box center [394, 154] width 9 height 9
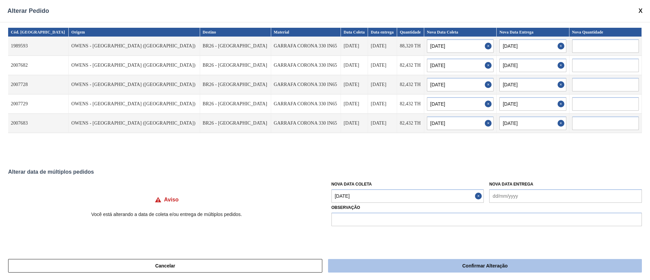
click at [421, 263] on button "Confirmar Alteração" at bounding box center [485, 266] width 314 height 14
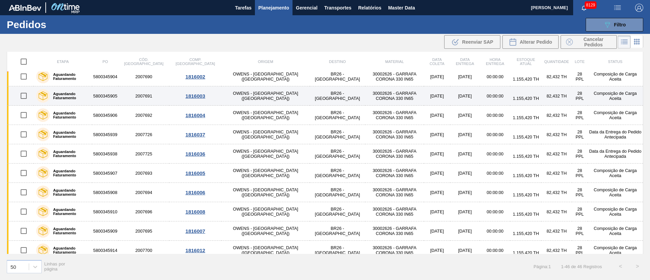
scroll to position [152, 0]
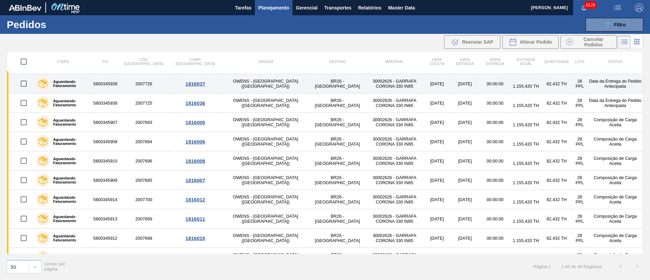
click at [26, 90] on input "checkbox" at bounding box center [24, 83] width 14 height 14
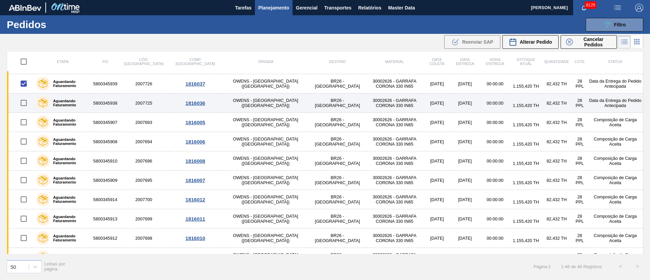
click at [24, 109] on input "checkbox" at bounding box center [24, 103] width 14 height 14
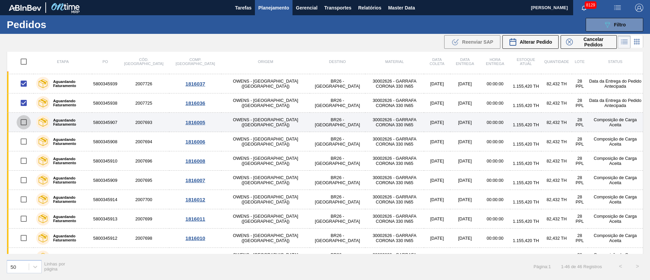
click at [23, 123] on input "checkbox" at bounding box center [24, 122] width 14 height 14
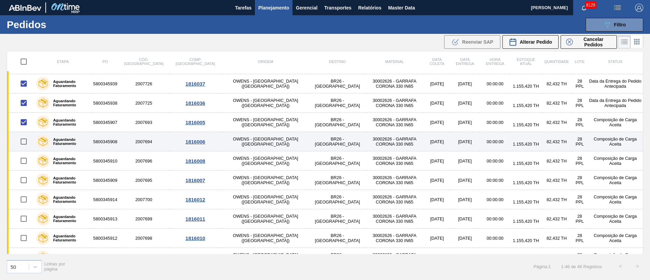
click at [26, 140] on input "checkbox" at bounding box center [24, 141] width 14 height 14
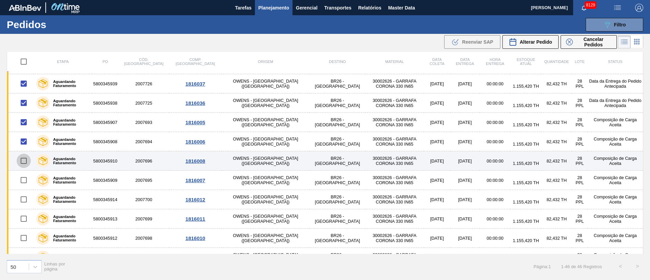
click at [25, 161] on input "checkbox" at bounding box center [24, 161] width 14 height 14
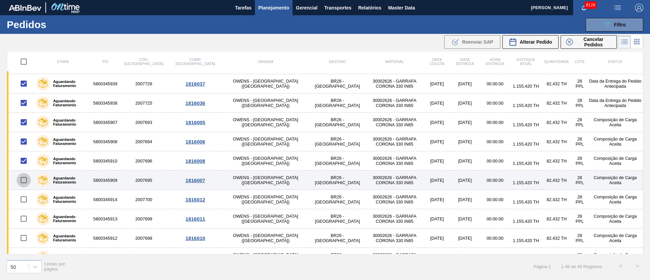
click at [24, 182] on input "checkbox" at bounding box center [24, 180] width 14 height 14
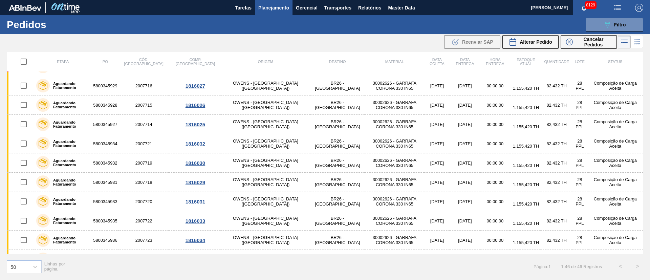
scroll to position [706, 0]
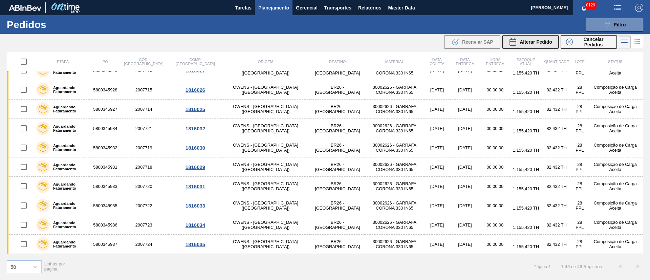
click at [531, 46] on button "Alterar Pedido" at bounding box center [530, 42] width 56 height 14
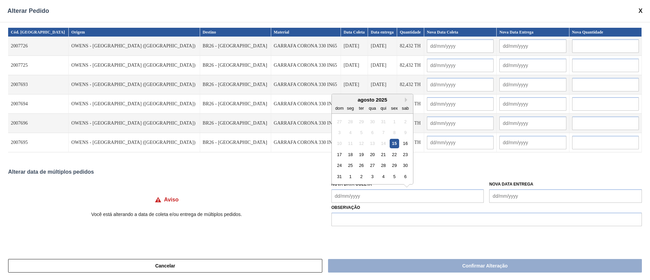
click at [364, 199] on Coleta "Nova Data Coleta" at bounding box center [407, 196] width 153 height 14
click at [364, 166] on div "26" at bounding box center [361, 165] width 9 height 9
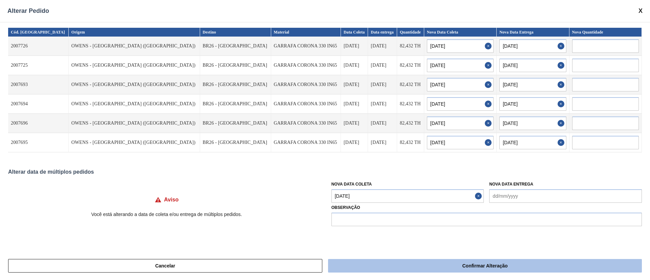
click at [404, 265] on button "Confirmar Alteração" at bounding box center [485, 266] width 314 height 14
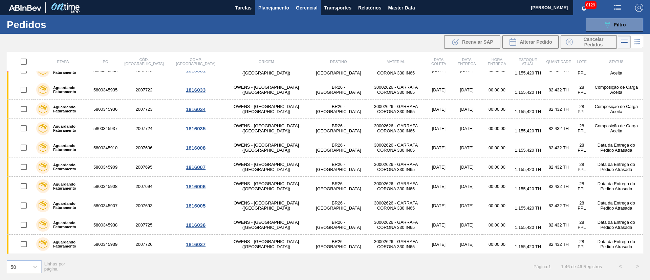
scroll to position [590, 0]
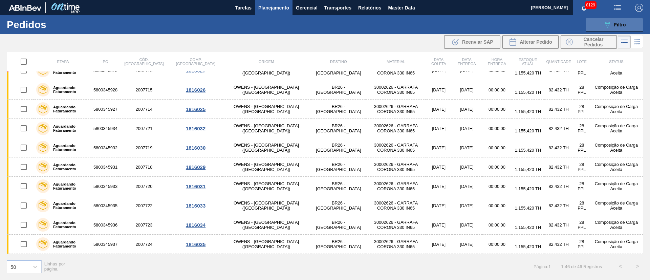
click at [614, 25] on span "Filtro" at bounding box center [620, 24] width 12 height 5
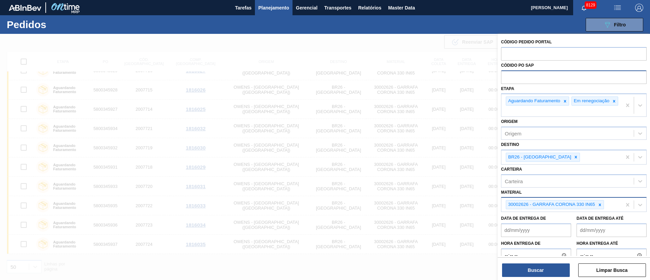
click at [515, 72] on input "text" at bounding box center [574, 76] width 146 height 13
paste input "text"
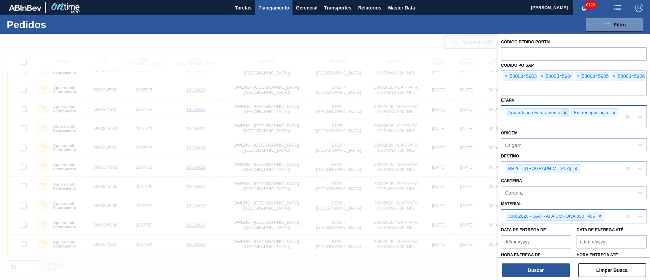
click at [568, 111] on div at bounding box center [564, 113] width 7 height 8
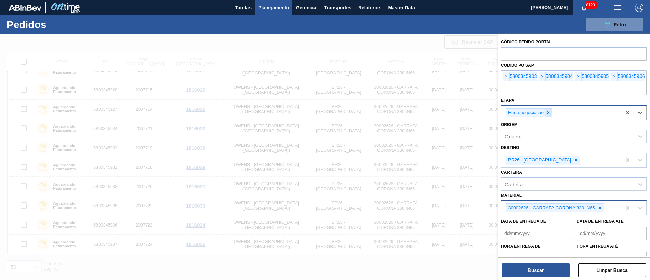
click at [547, 114] on icon at bounding box center [548, 112] width 5 height 5
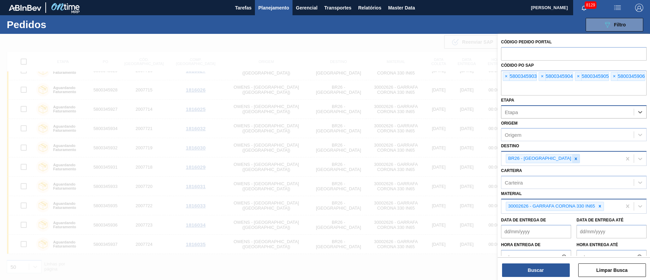
click at [573, 159] on icon at bounding box center [575, 158] width 5 height 5
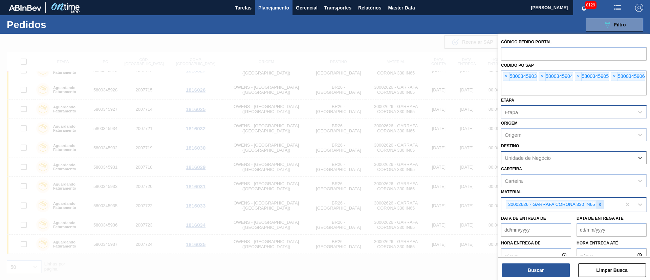
click at [598, 204] on icon at bounding box center [599, 204] width 5 height 5
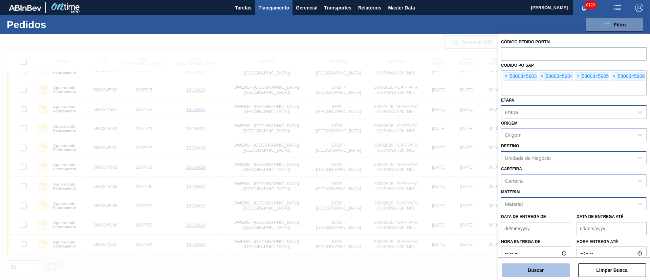
click at [558, 272] on button "Buscar" at bounding box center [536, 270] width 68 height 14
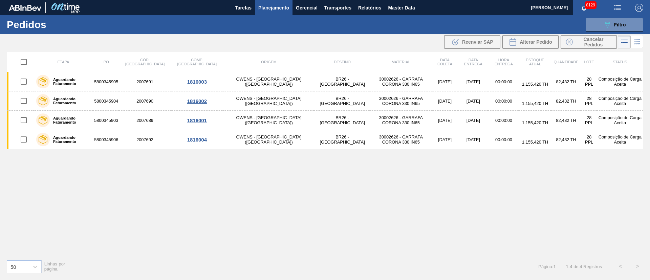
scroll to position [0, 0]
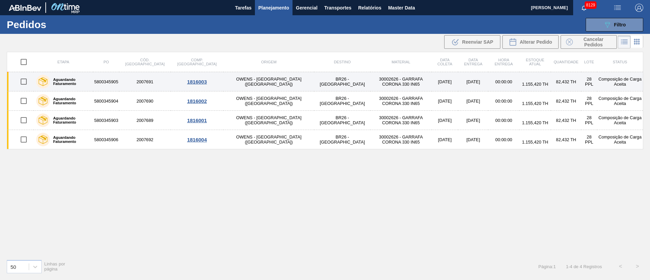
click at [22, 83] on input "checkbox" at bounding box center [24, 81] width 14 height 14
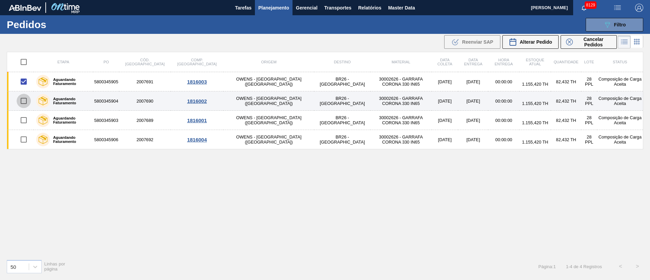
click at [22, 104] on input "checkbox" at bounding box center [24, 101] width 14 height 14
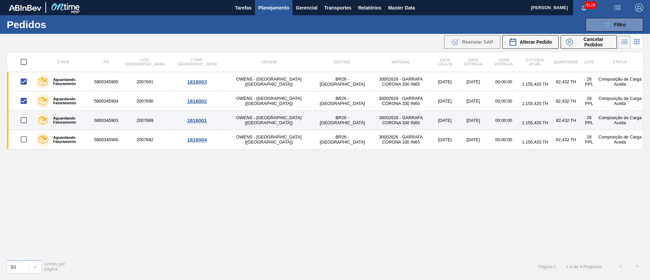
click at [22, 119] on input "checkbox" at bounding box center [24, 120] width 14 height 14
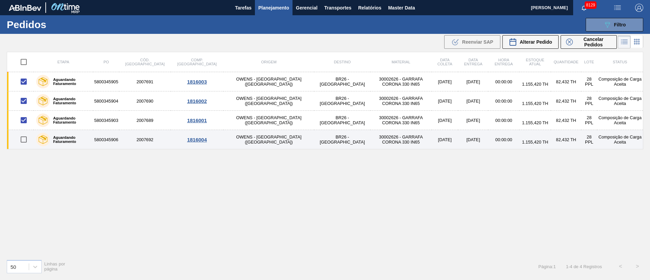
click at [23, 138] on input "checkbox" at bounding box center [24, 139] width 14 height 14
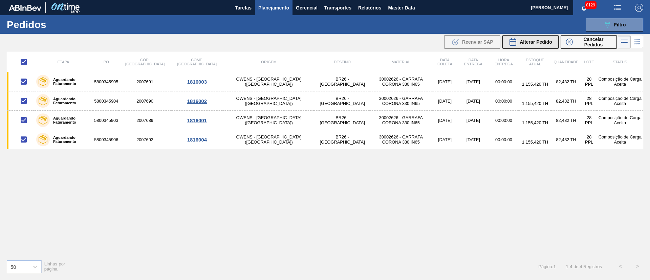
click at [530, 44] on span "Alterar Pedido" at bounding box center [535, 41] width 32 height 5
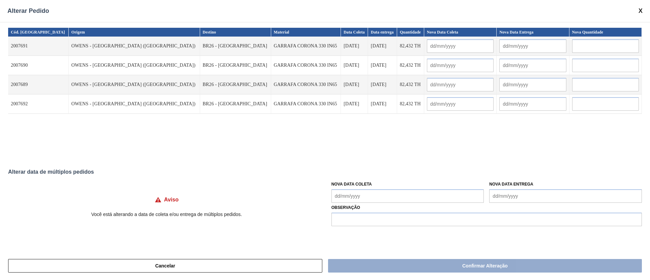
click at [353, 194] on Coleta "Nova Data Coleta" at bounding box center [407, 196] width 153 height 14
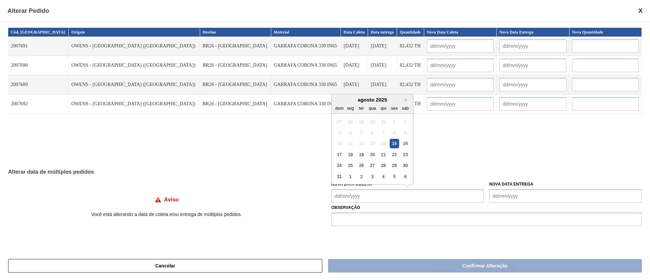
drag, startPoint x: 361, startPoint y: 162, endPoint x: 366, endPoint y: 164, distance: 4.6
click at [361, 162] on div "26" at bounding box center [361, 165] width 9 height 9
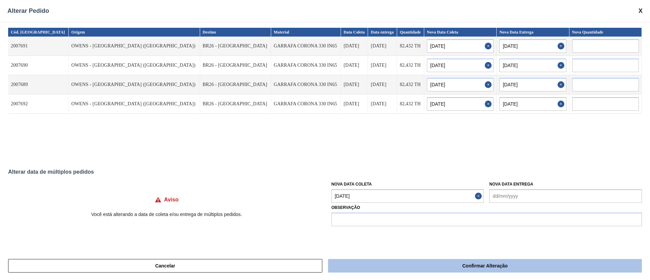
click at [436, 267] on button "Confirmar Alteração" at bounding box center [485, 266] width 314 height 14
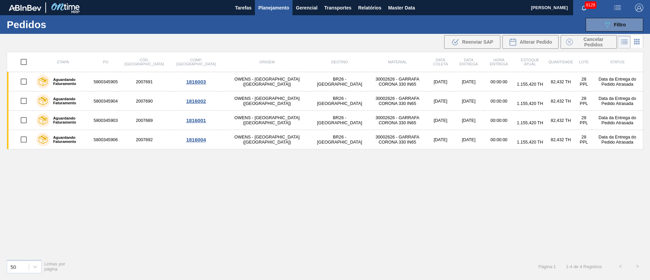
click at [274, 7] on span "Planejamento" at bounding box center [273, 8] width 31 height 8
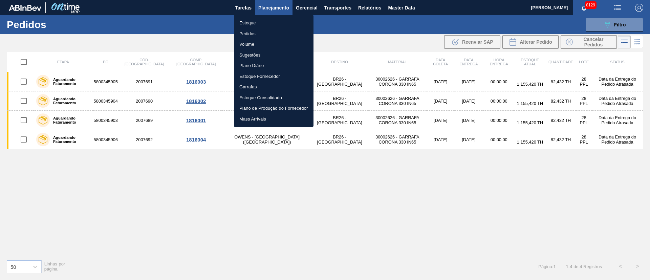
click at [252, 24] on li "Estoque" at bounding box center [274, 23] width 80 height 11
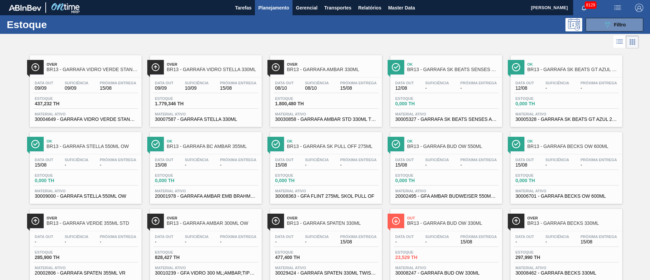
click at [278, 7] on span "Planejamento" at bounding box center [273, 8] width 31 height 8
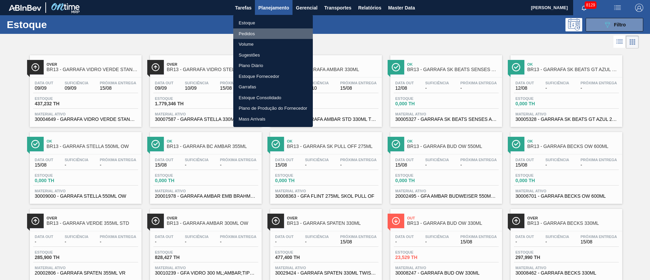
click at [245, 31] on li "Pedidos" at bounding box center [273, 33] width 80 height 11
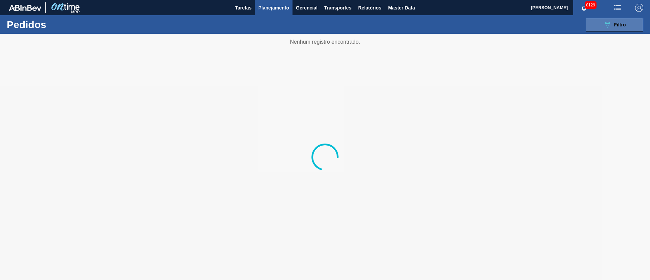
click at [613, 21] on div "089F7B8B-B2A5-4AFE-B5C0-19BA573D28AC Filtro" at bounding box center [614, 25] width 23 height 8
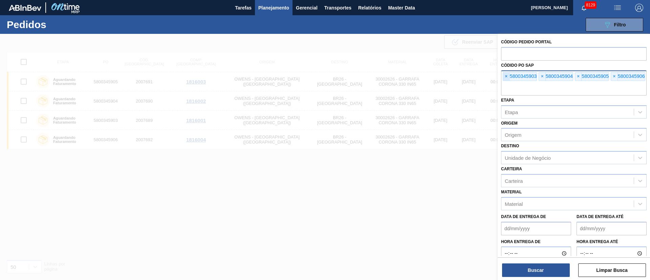
click at [507, 78] on span "×" at bounding box center [506, 76] width 6 height 8
